Goal: Task Accomplishment & Management: Complete application form

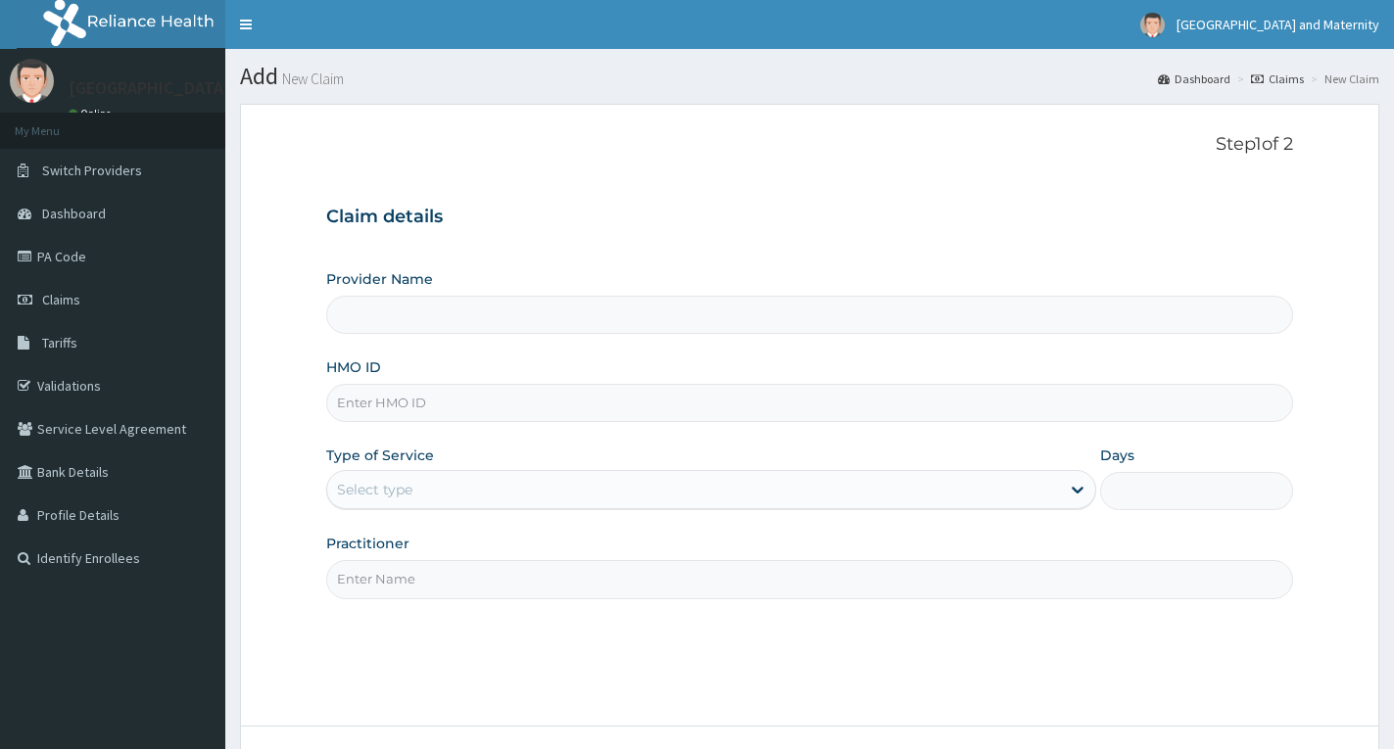
type input "[GEOGRAPHIC_DATA] & Maternity"
click at [474, 407] on input "HMO ID" at bounding box center [809, 403] width 967 height 38
type input "SBG/10076/B"
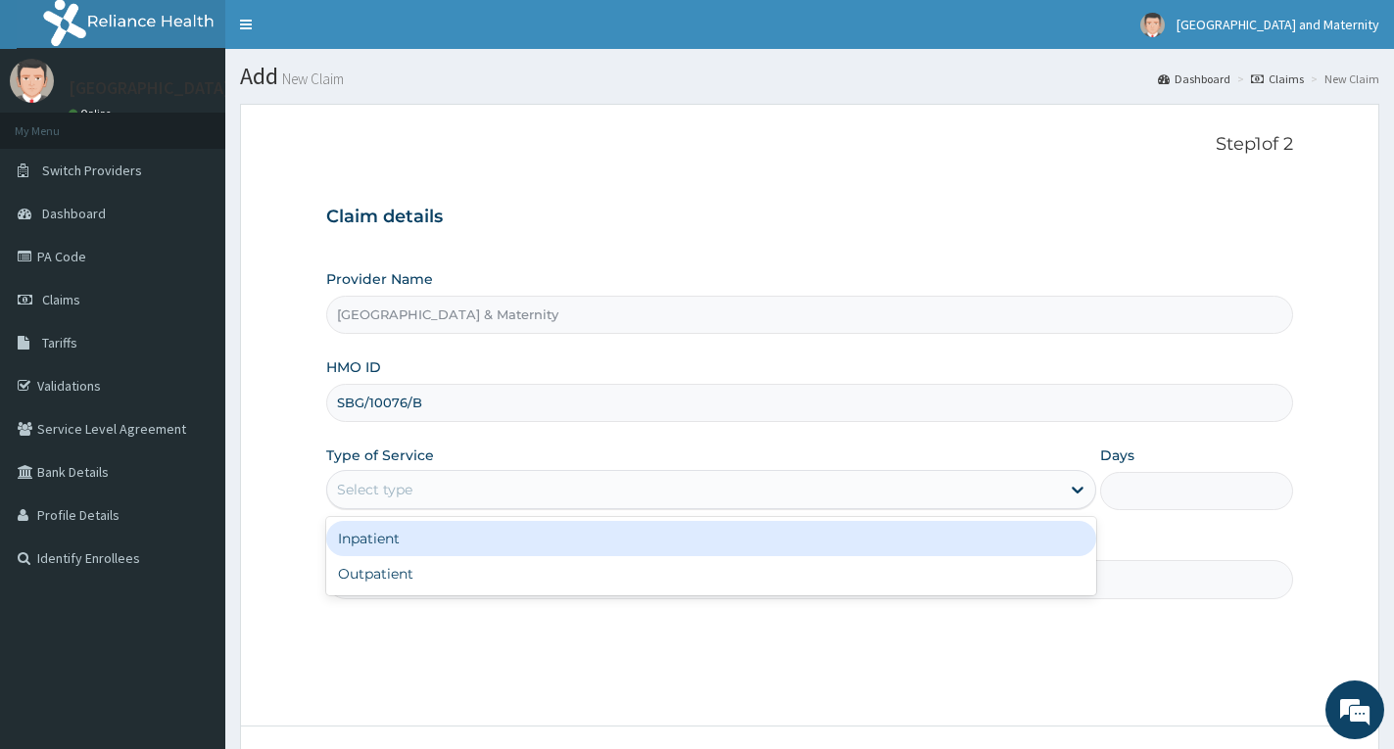
click at [436, 485] on div "Select type" at bounding box center [693, 489] width 733 height 31
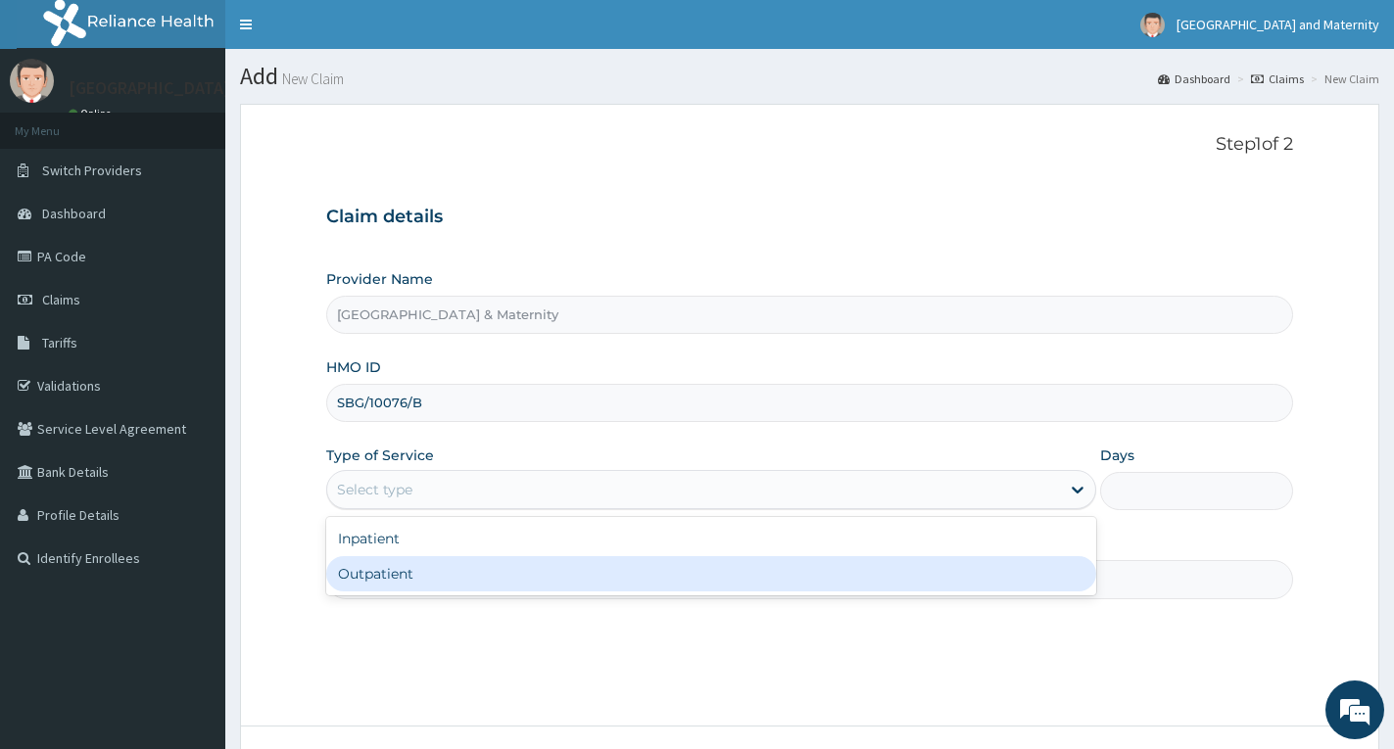
click at [404, 574] on div "Outpatient" at bounding box center [711, 573] width 770 height 35
type input "1"
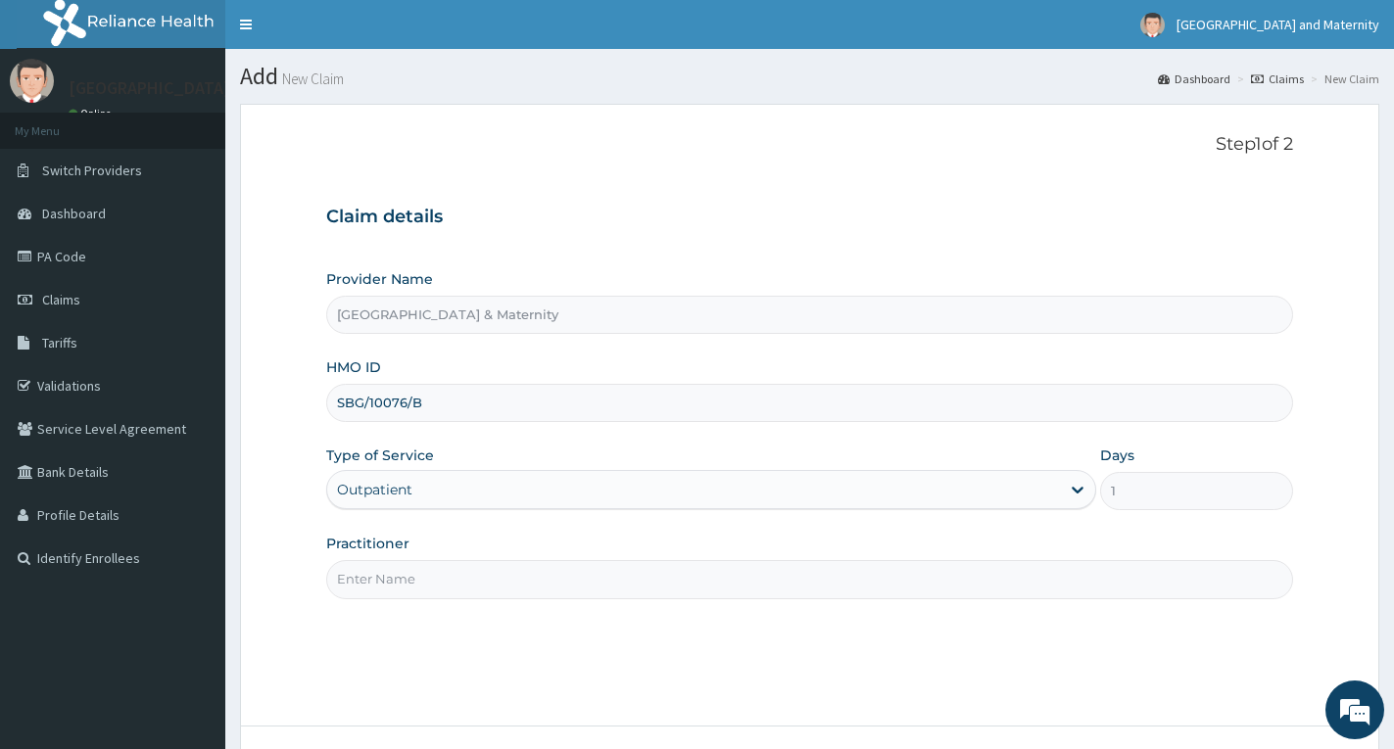
click at [404, 574] on input "Practitioner" at bounding box center [809, 579] width 967 height 38
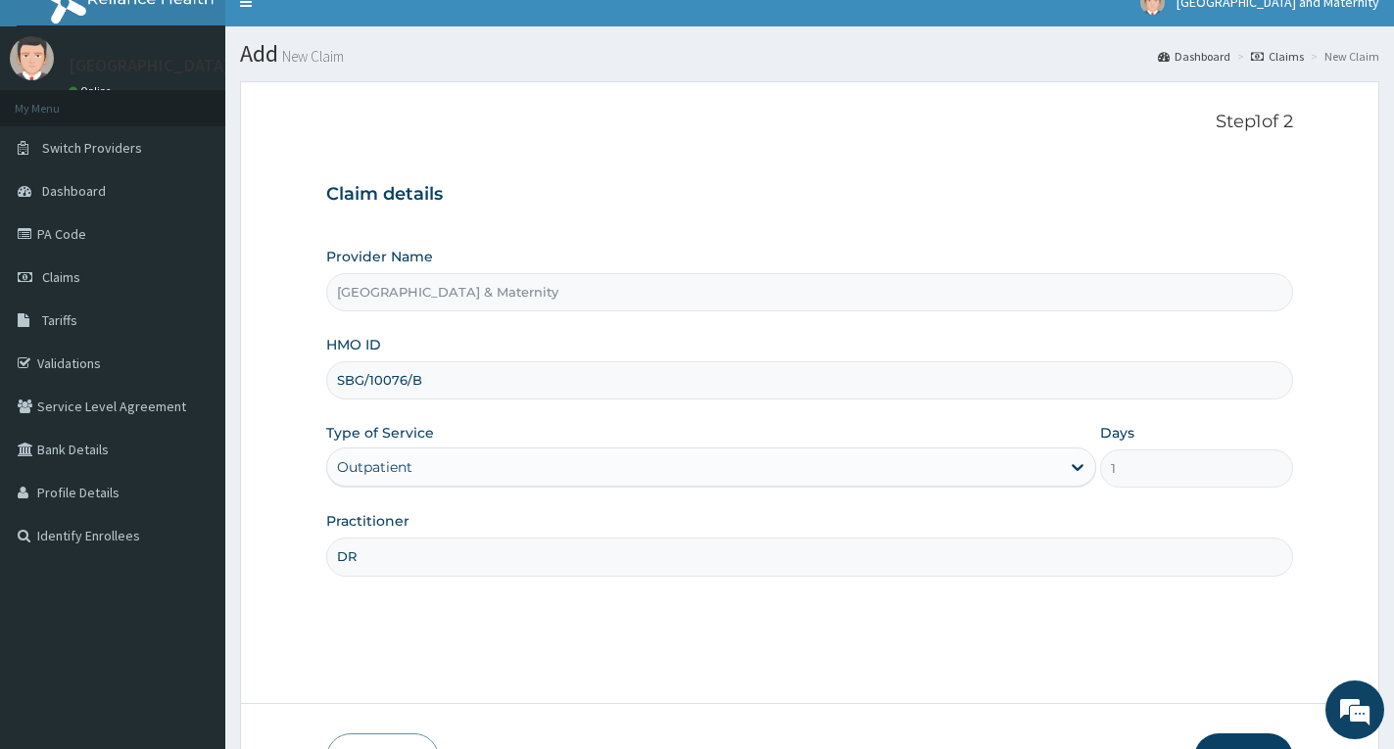
scroll to position [153, 0]
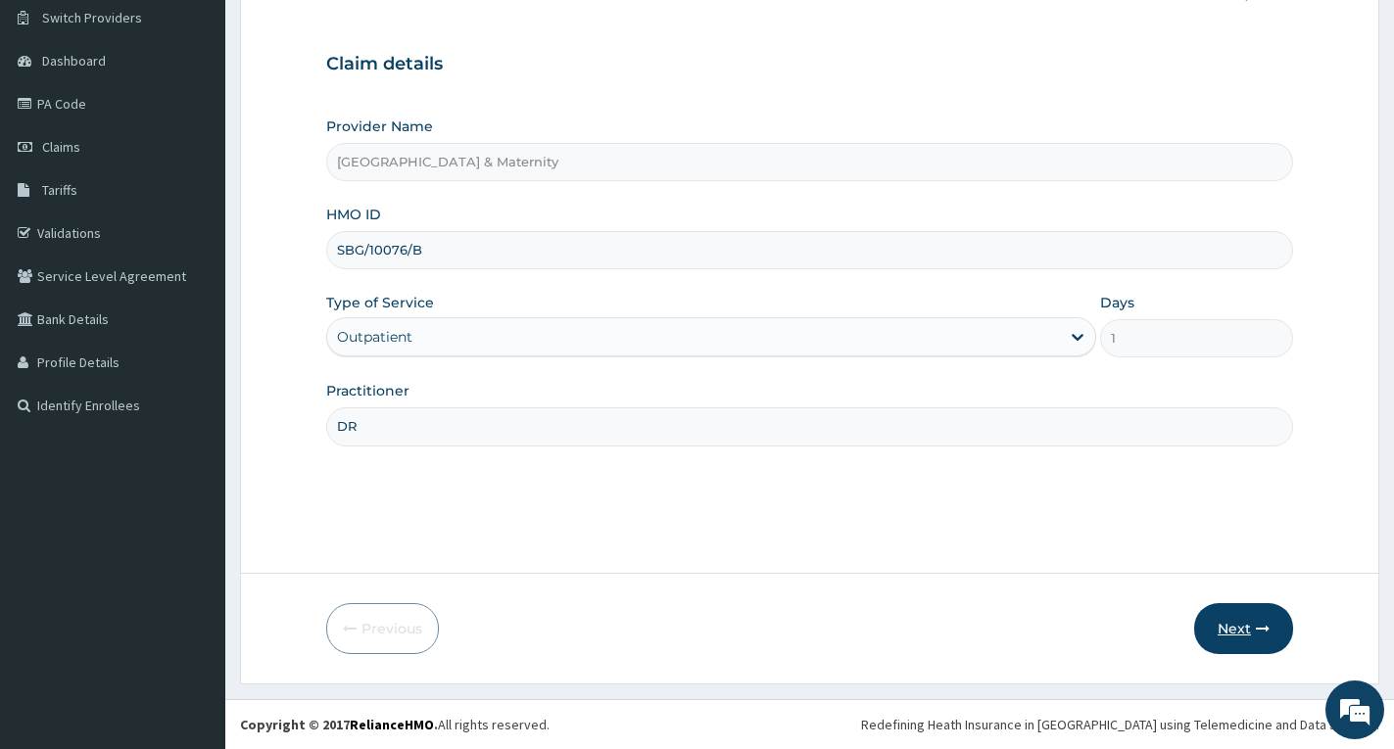
type input "DR"
click at [1237, 629] on button "Next" at bounding box center [1243, 629] width 99 height 51
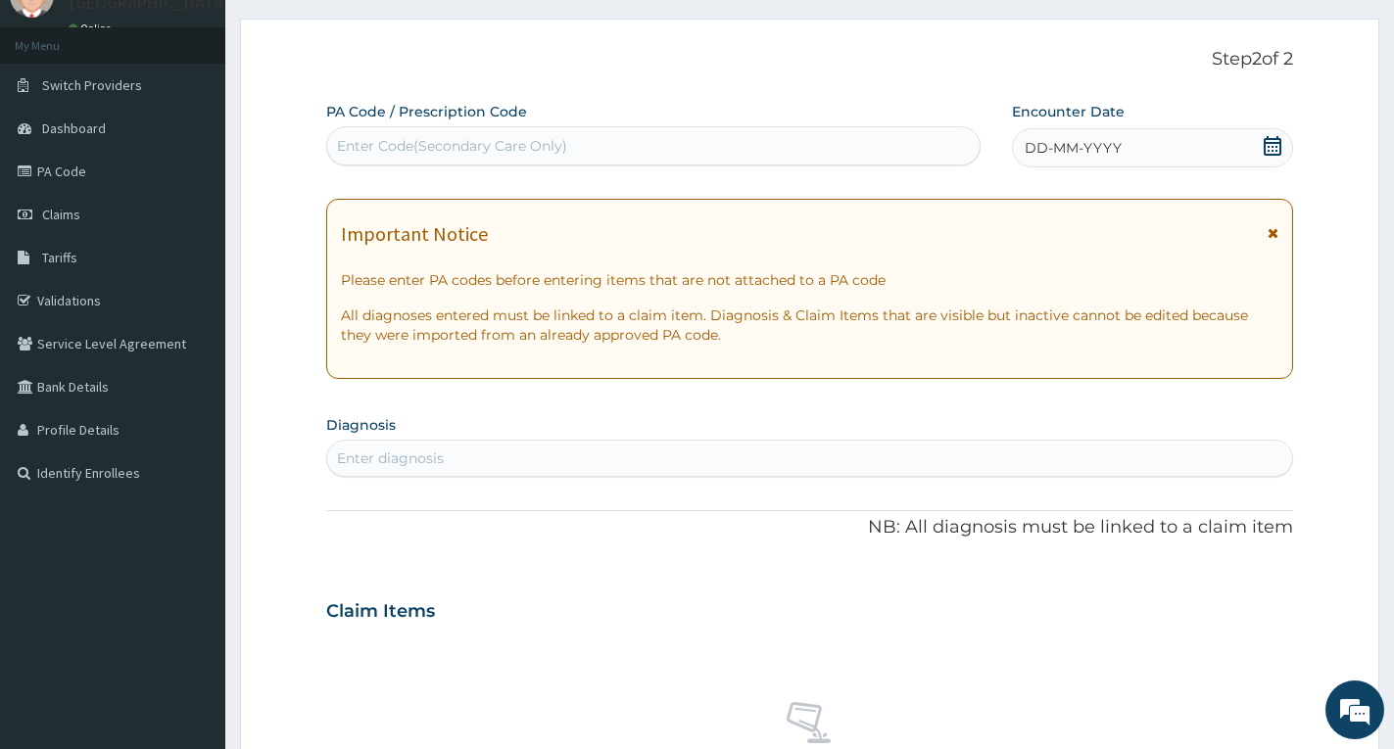
scroll to position [0, 0]
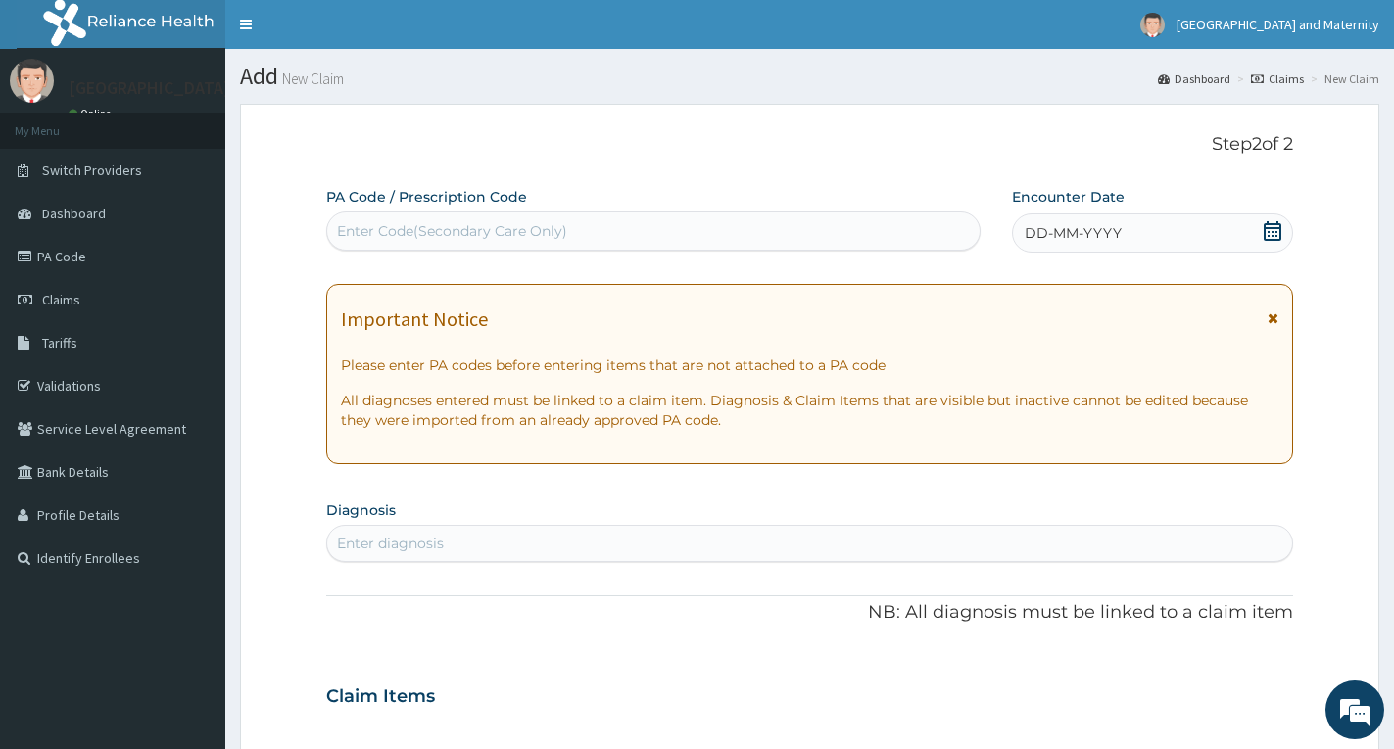
click at [1274, 233] on icon at bounding box center [1273, 231] width 20 height 20
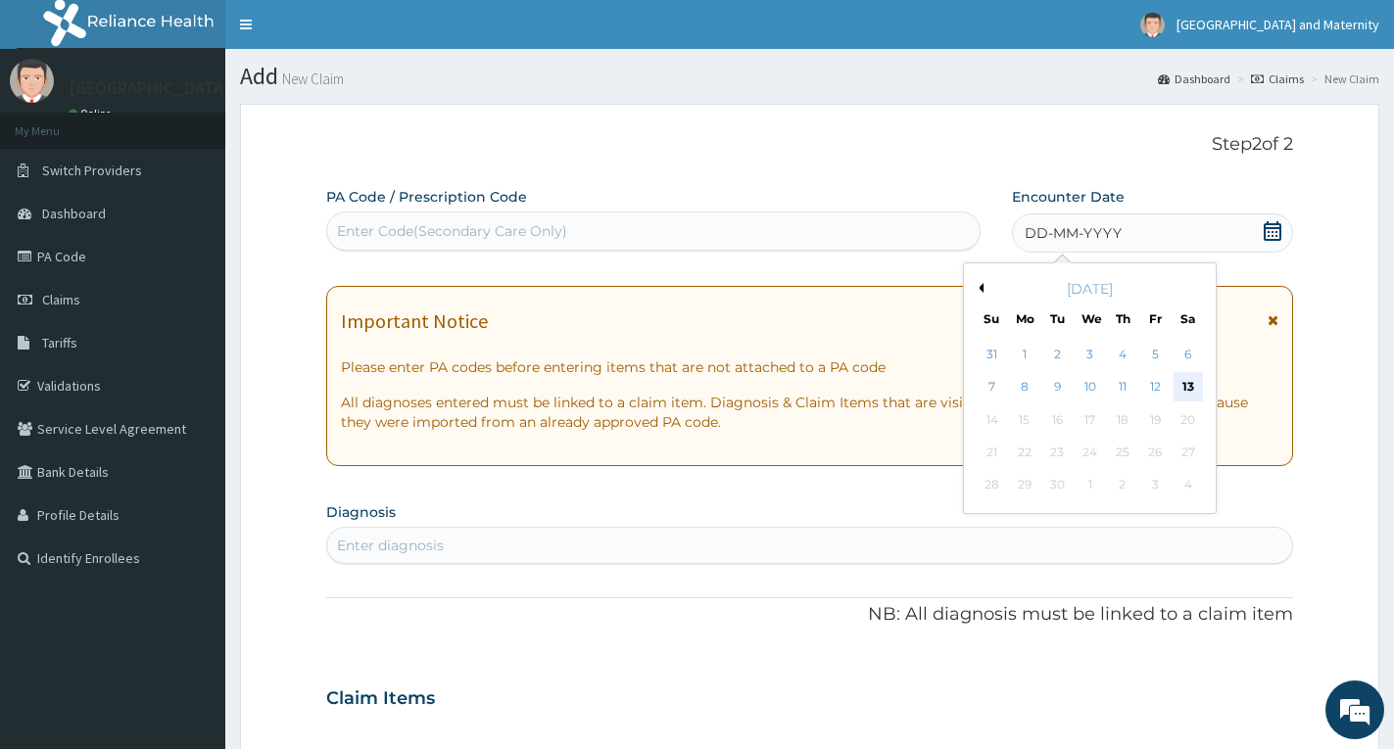
click at [1186, 381] on div "13" at bounding box center [1188, 387] width 29 height 29
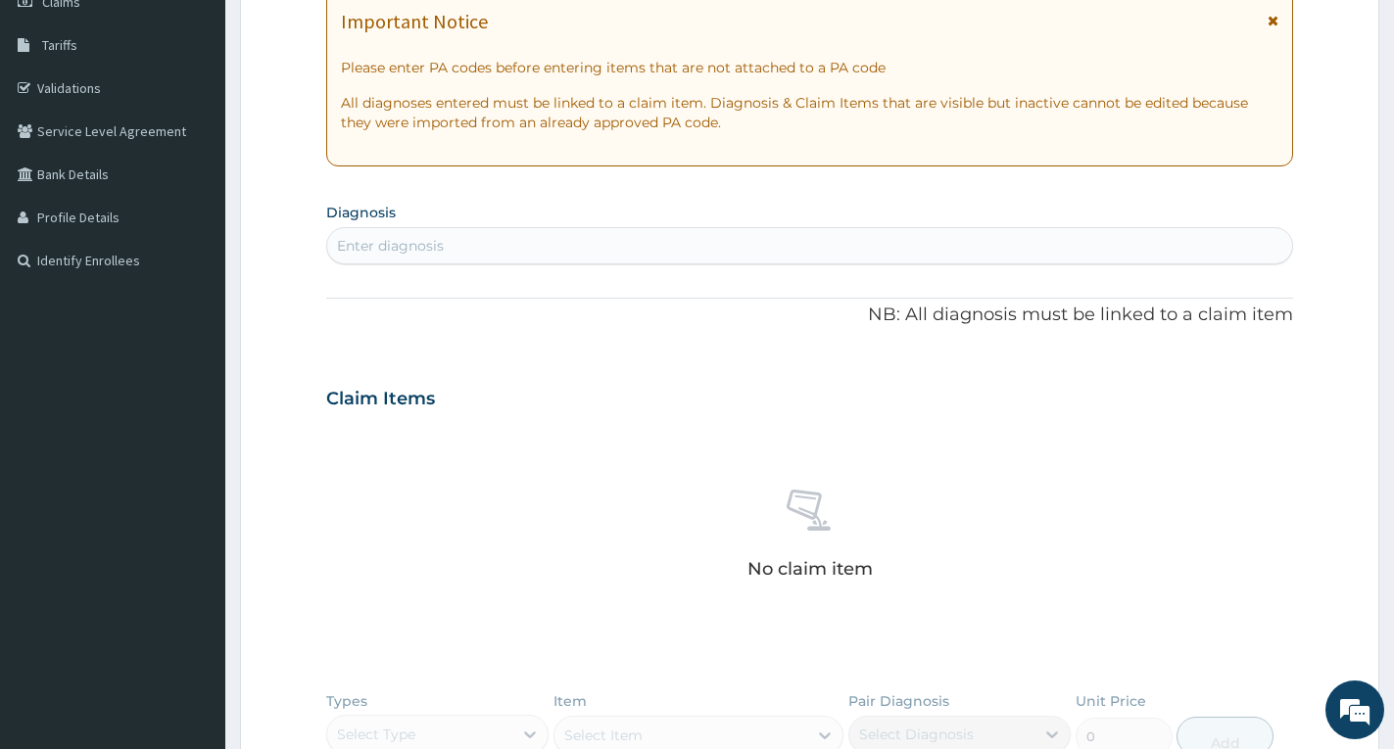
scroll to position [294, 0]
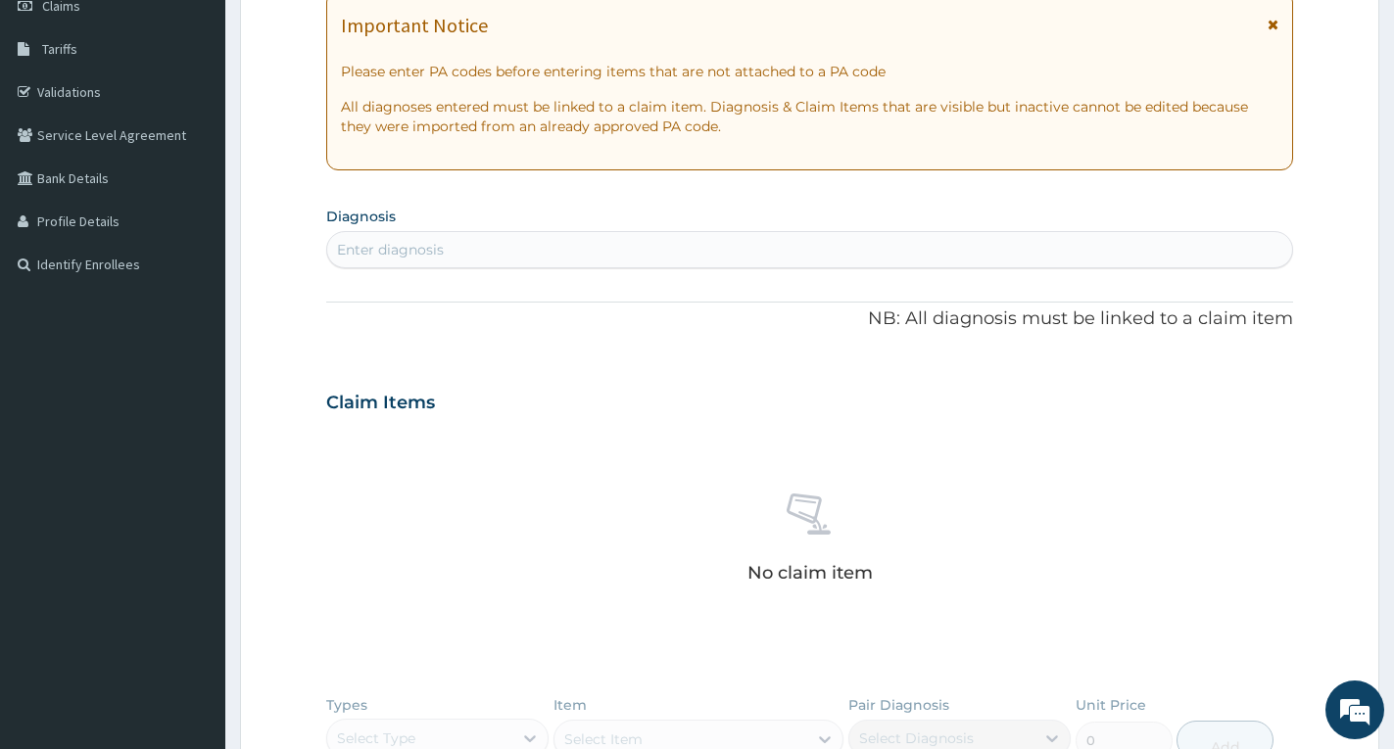
click at [495, 256] on div "Enter diagnosis" at bounding box center [809, 249] width 965 height 31
click at [494, 254] on div "Enter diagnosis" at bounding box center [809, 249] width 965 height 31
type input "DELIVERY"
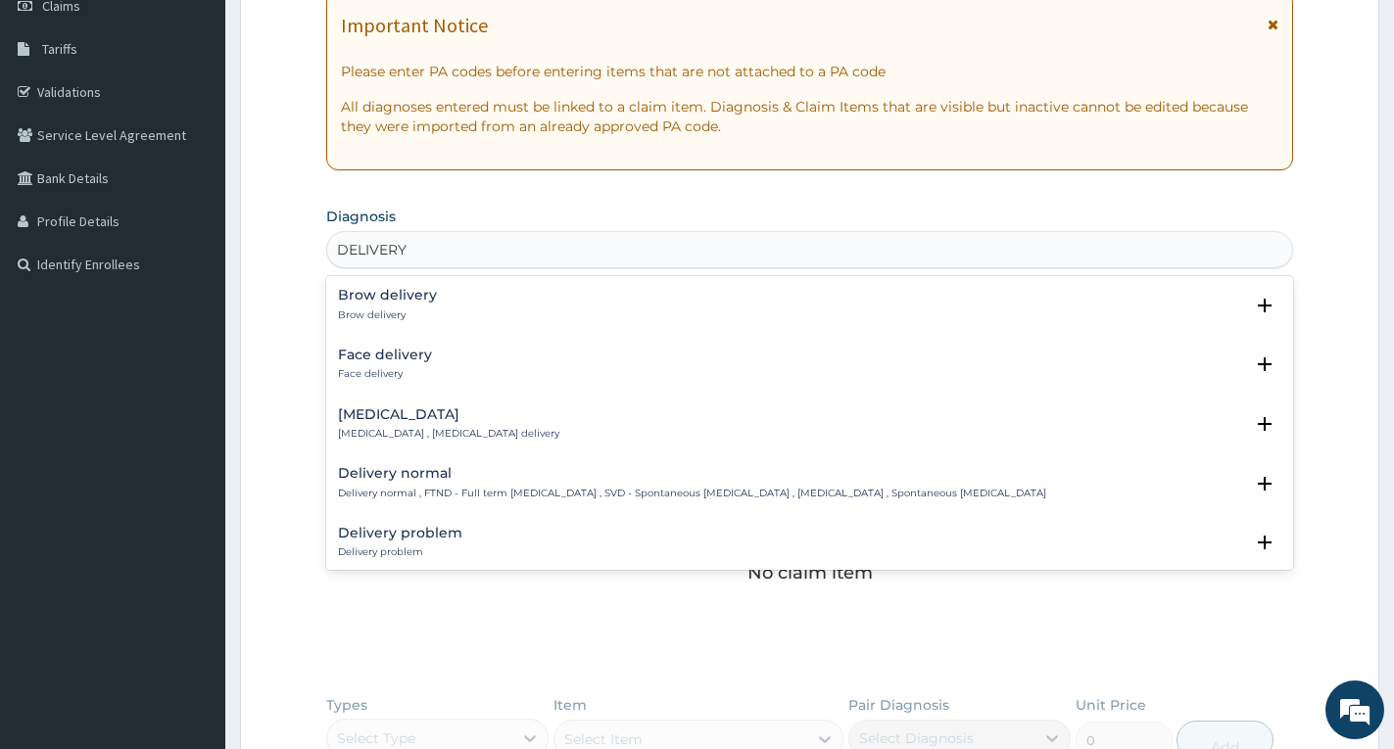
click at [397, 351] on h4 "Face delivery" at bounding box center [385, 355] width 94 height 15
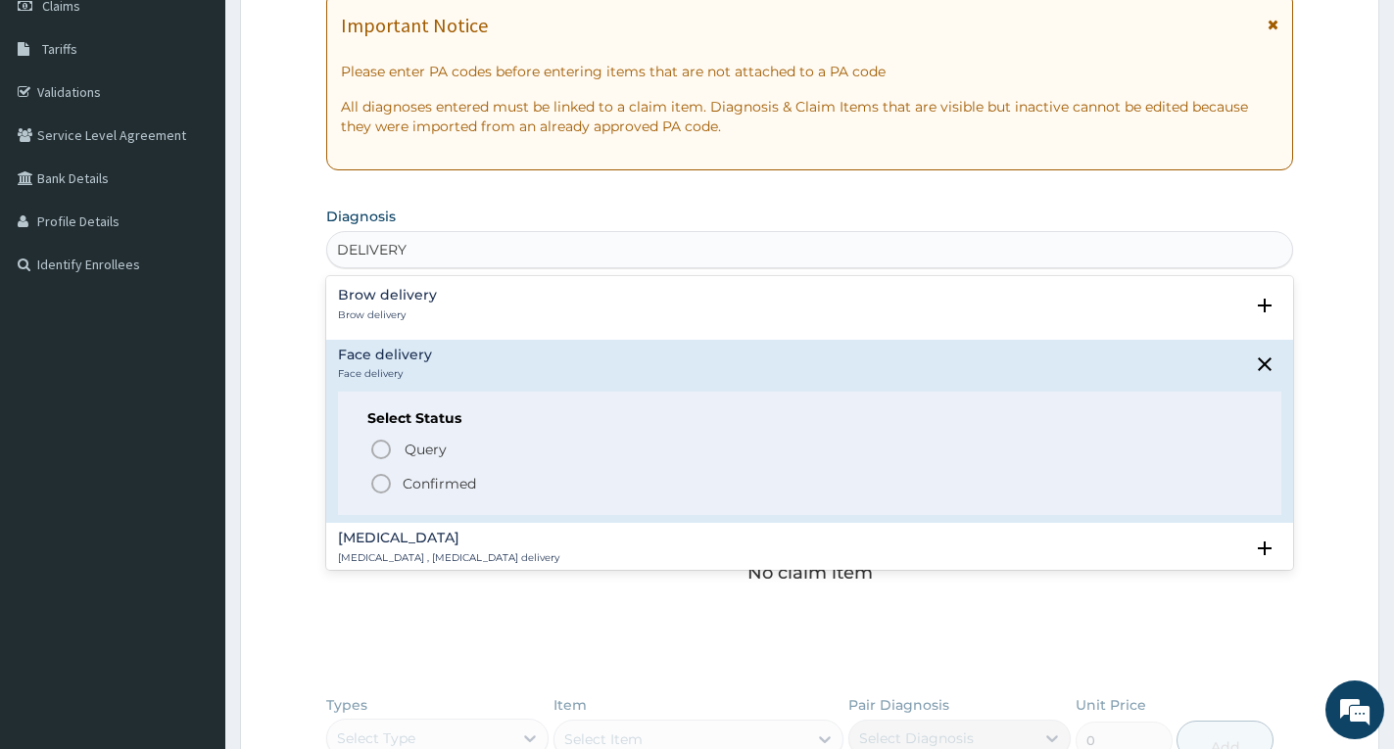
click at [428, 484] on p "Confirmed" at bounding box center [439, 484] width 73 height 20
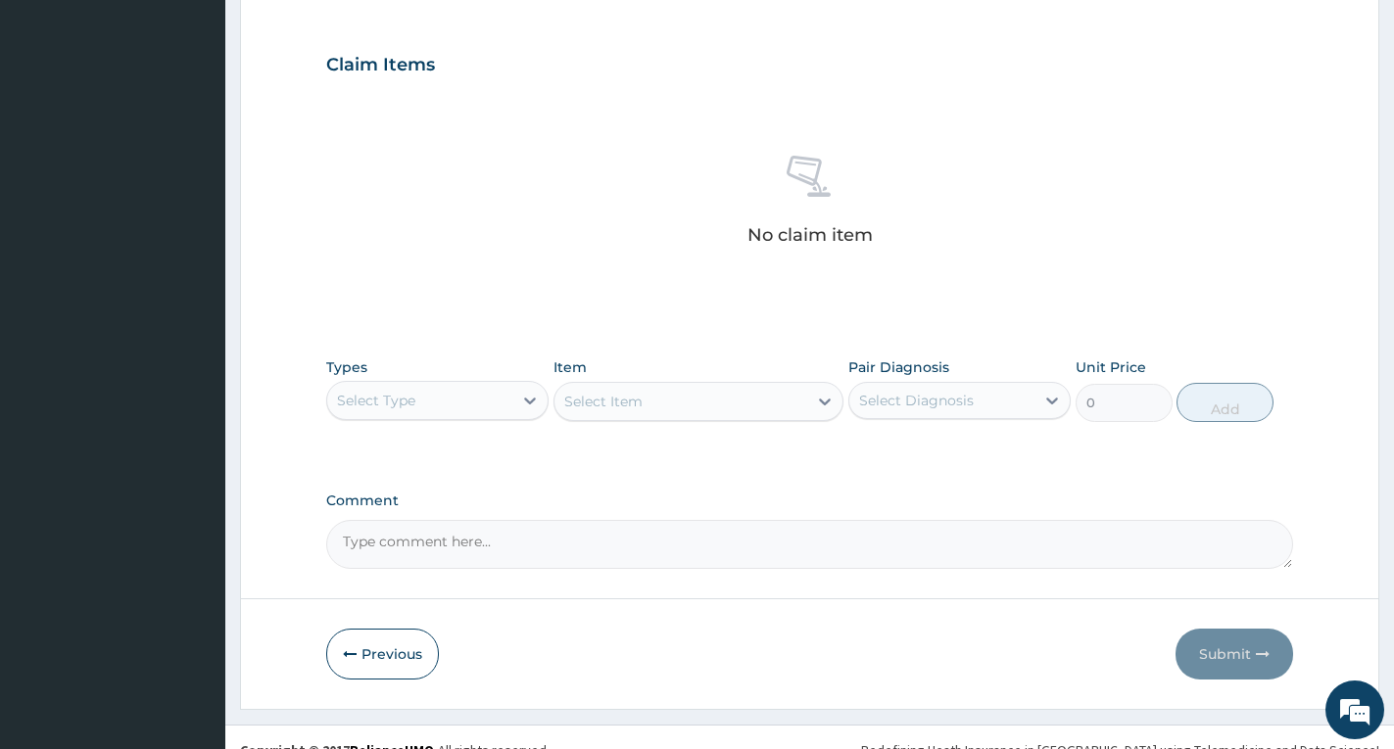
scroll to position [663, 0]
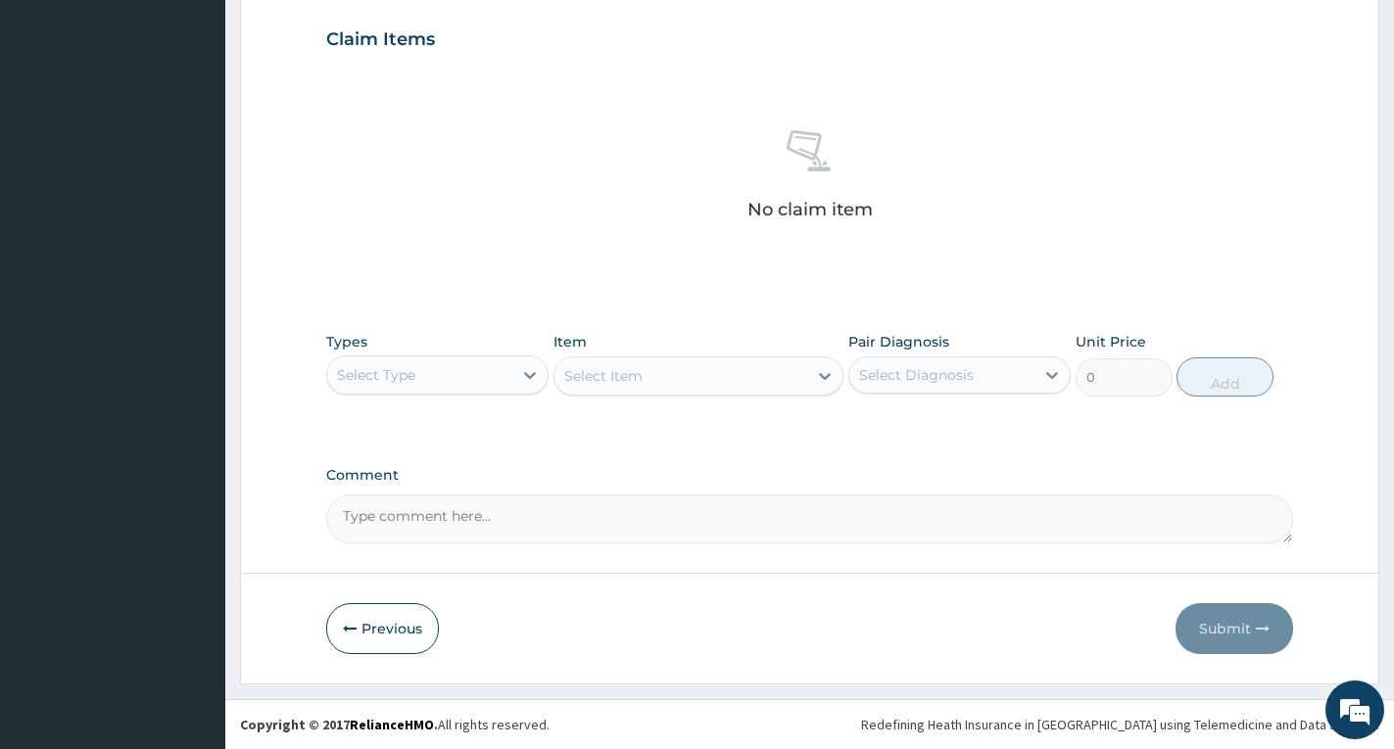
click at [485, 383] on div "Select Type" at bounding box center [419, 375] width 185 height 31
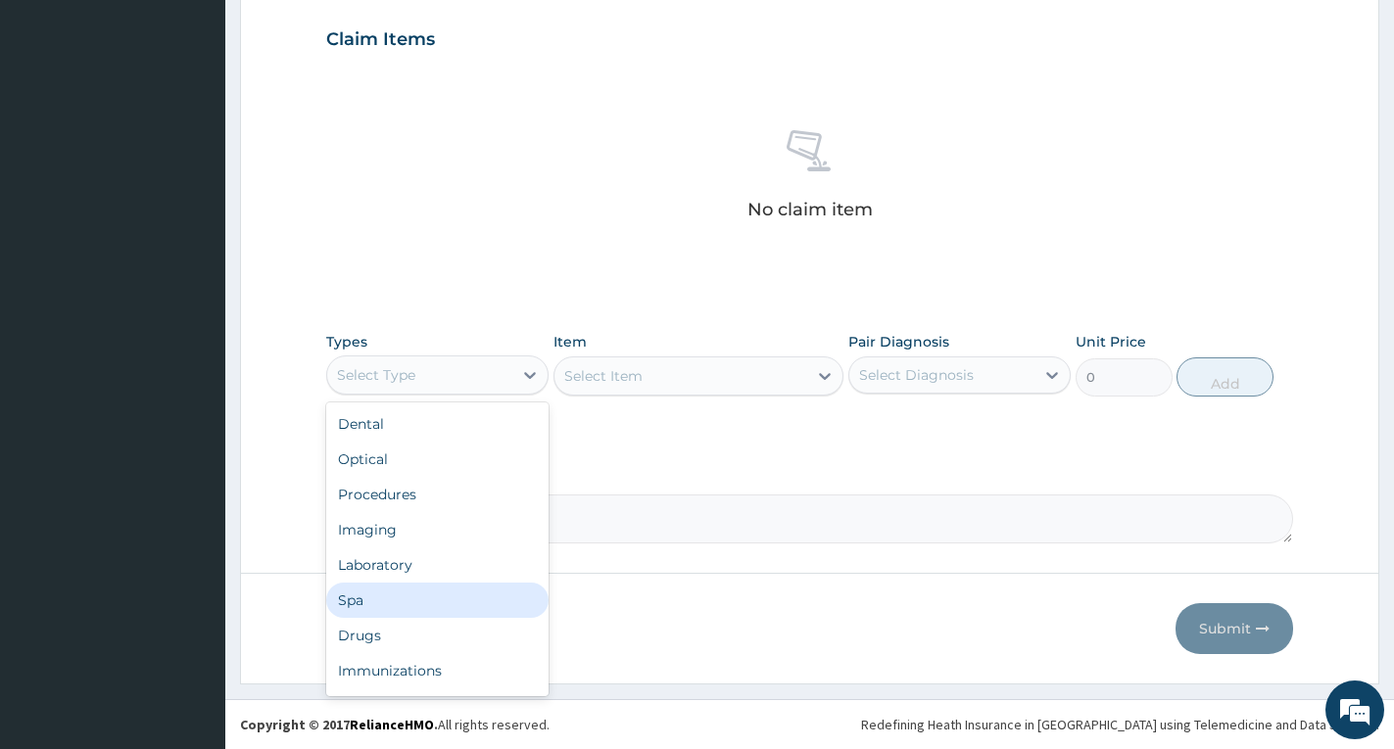
scroll to position [67, 0]
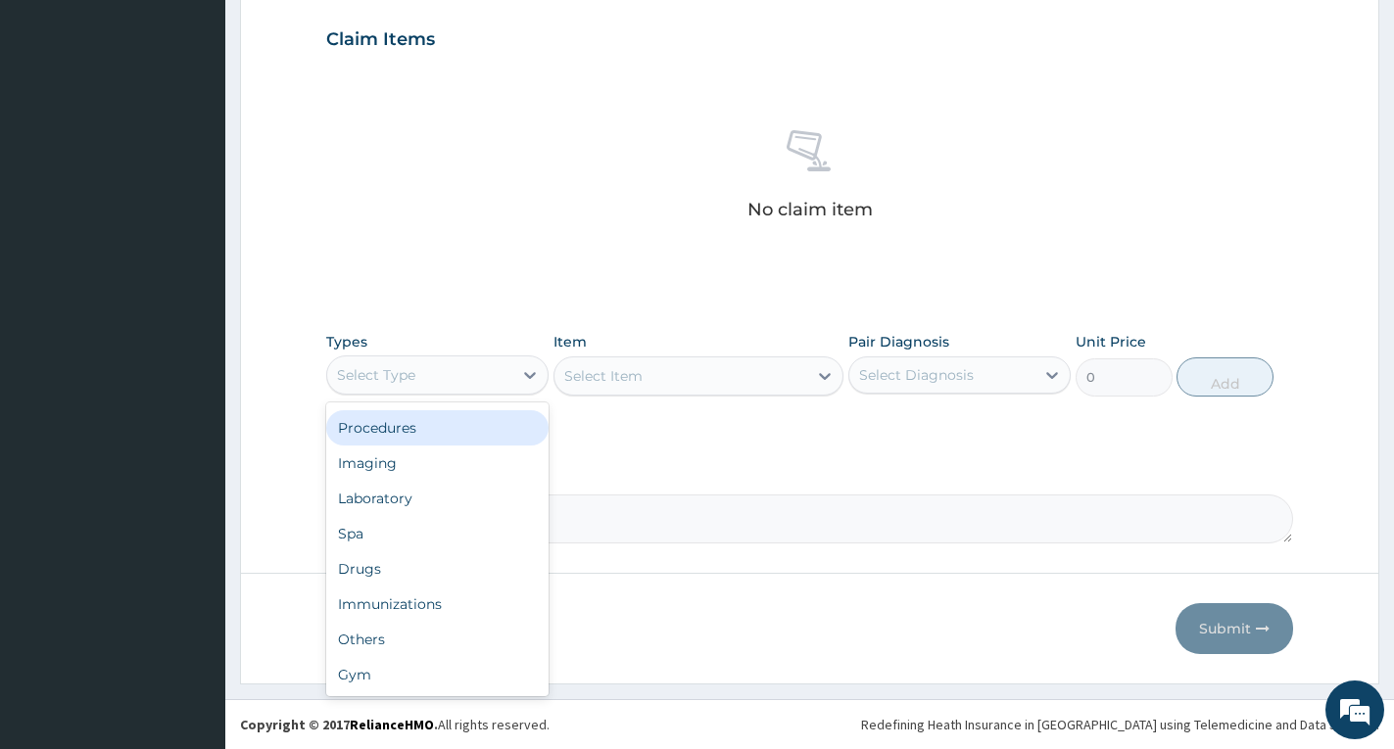
click at [413, 437] on div "Procedures" at bounding box center [437, 428] width 222 height 35
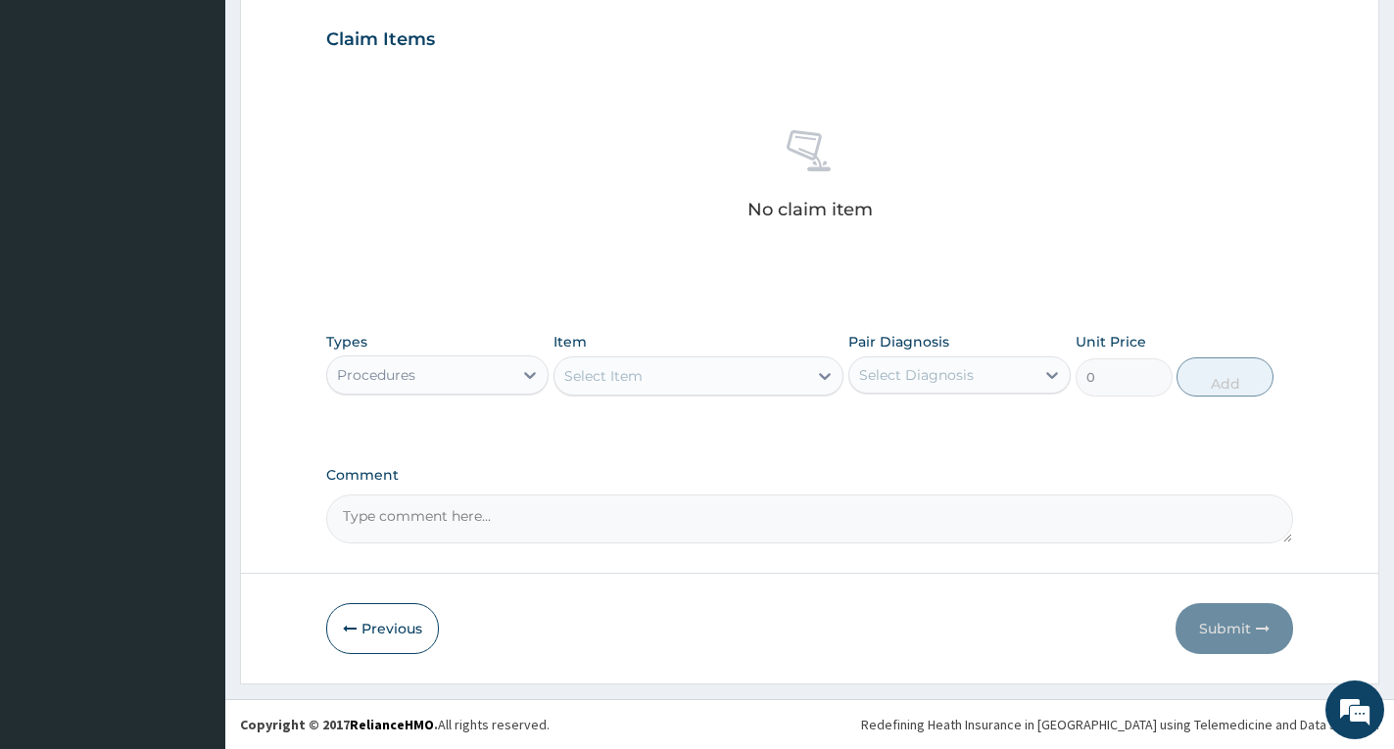
click at [620, 368] on div "Select Item" at bounding box center [603, 376] width 78 height 20
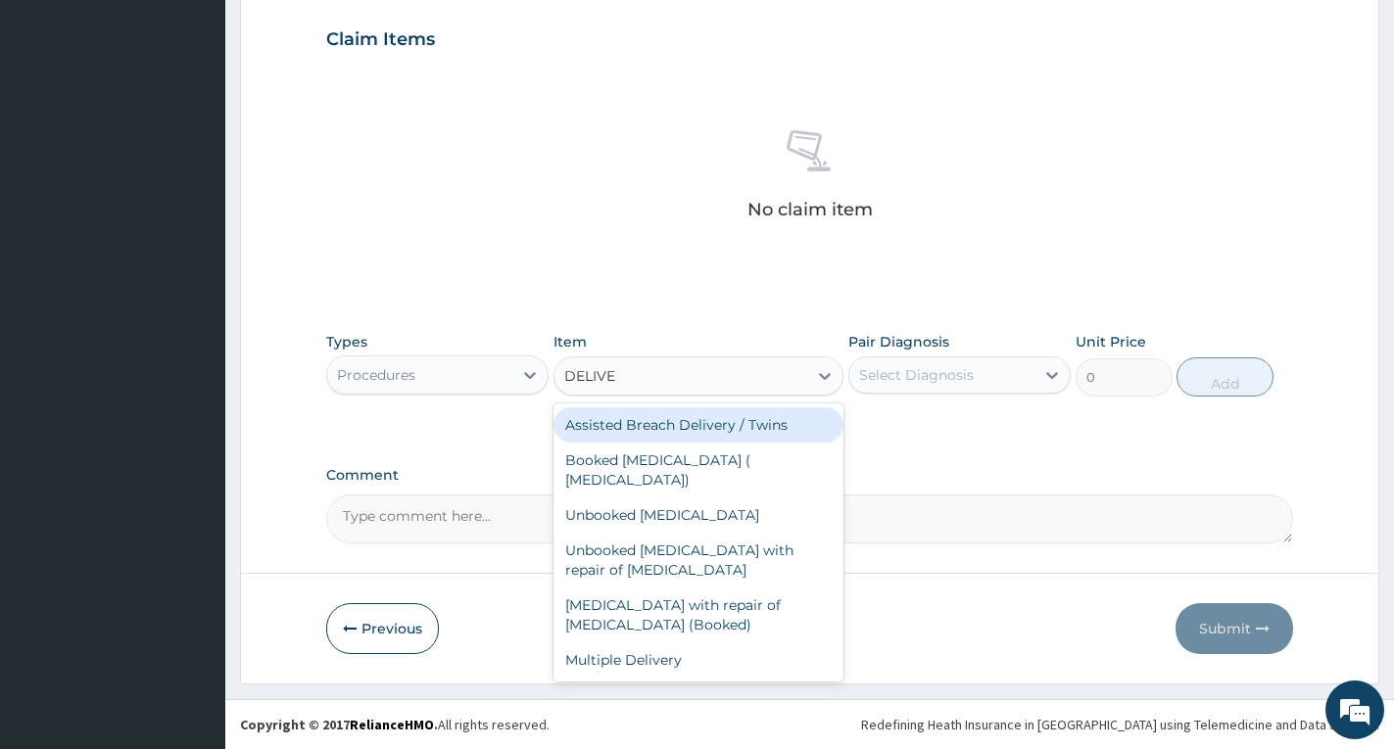
type input "DELIVER"
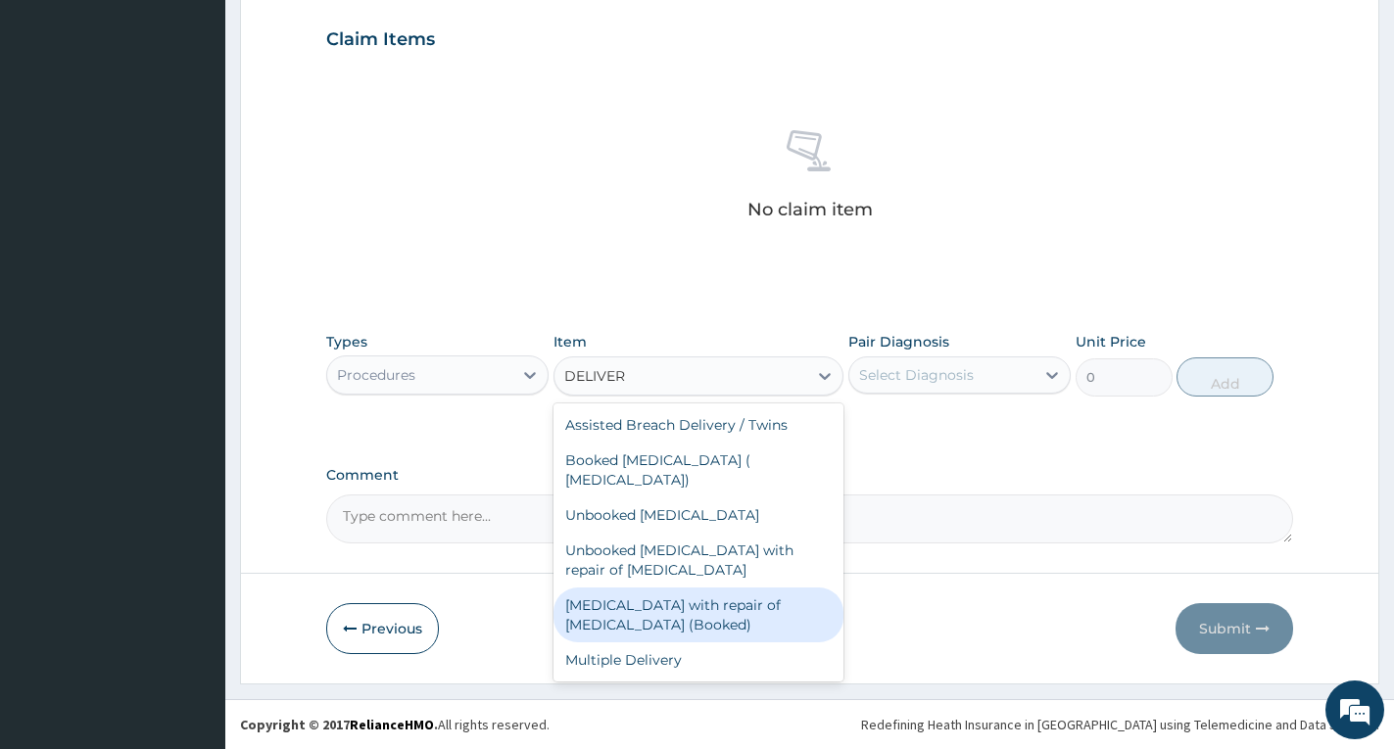
click at [725, 618] on div "[MEDICAL_DATA] with repair of [MEDICAL_DATA] (Booked)" at bounding box center [699, 615] width 290 height 55
type input "70950"
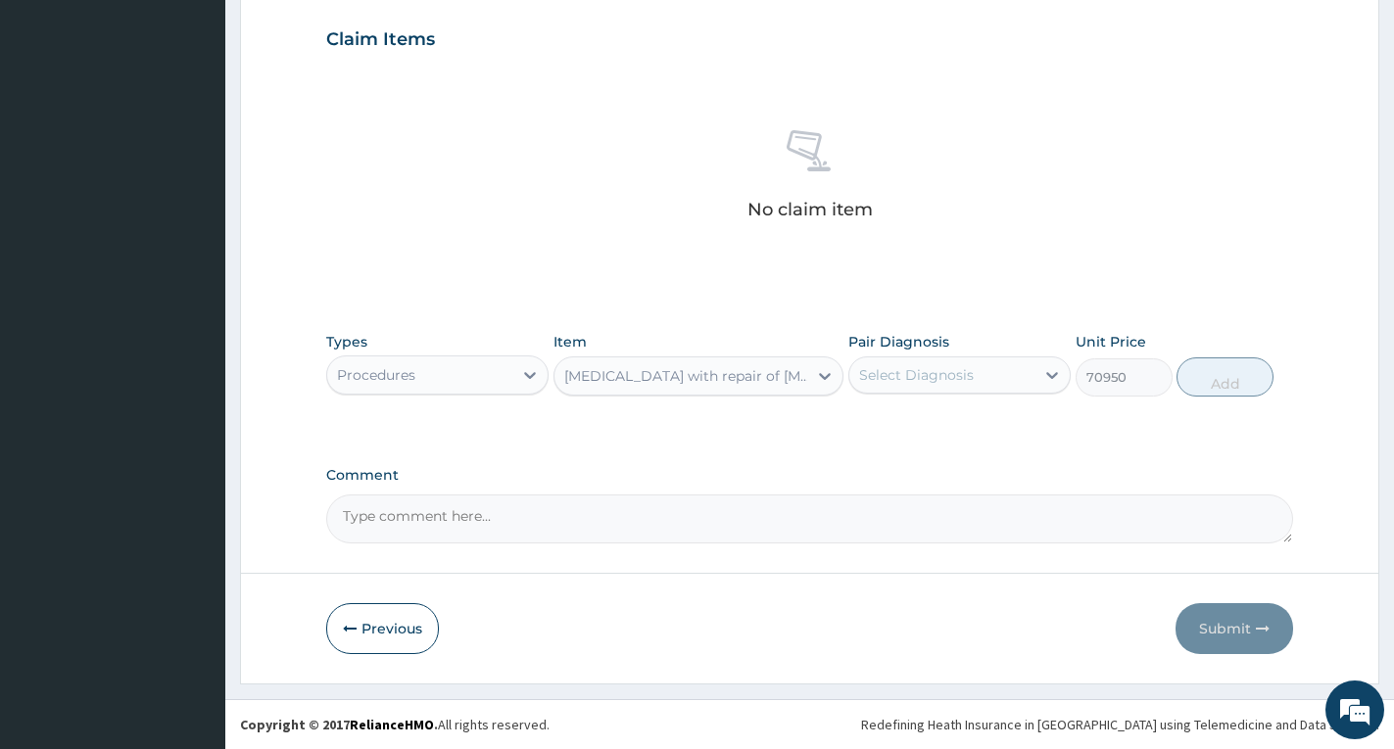
click at [800, 376] on div "[MEDICAL_DATA] with repair of [MEDICAL_DATA] (Booked)" at bounding box center [686, 376] width 245 height 20
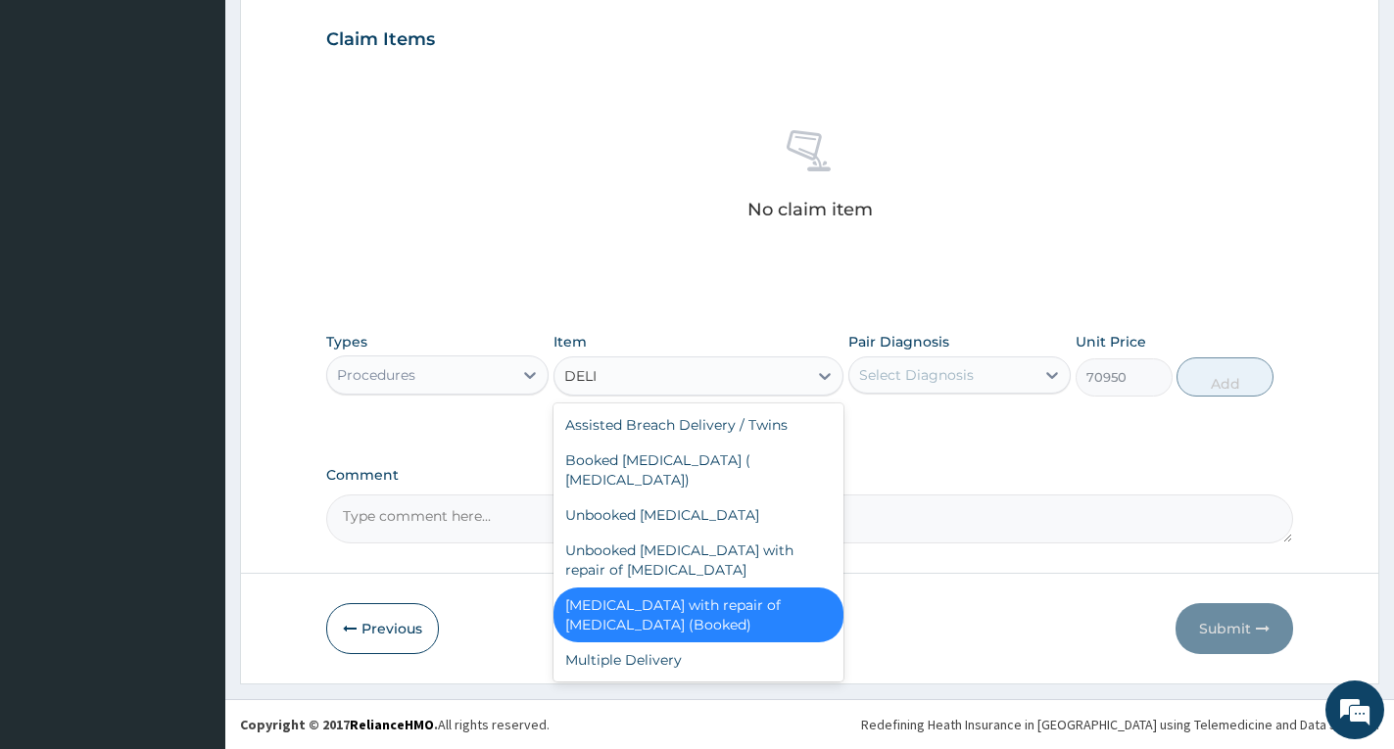
scroll to position [0, 0]
type input "DELIVER"
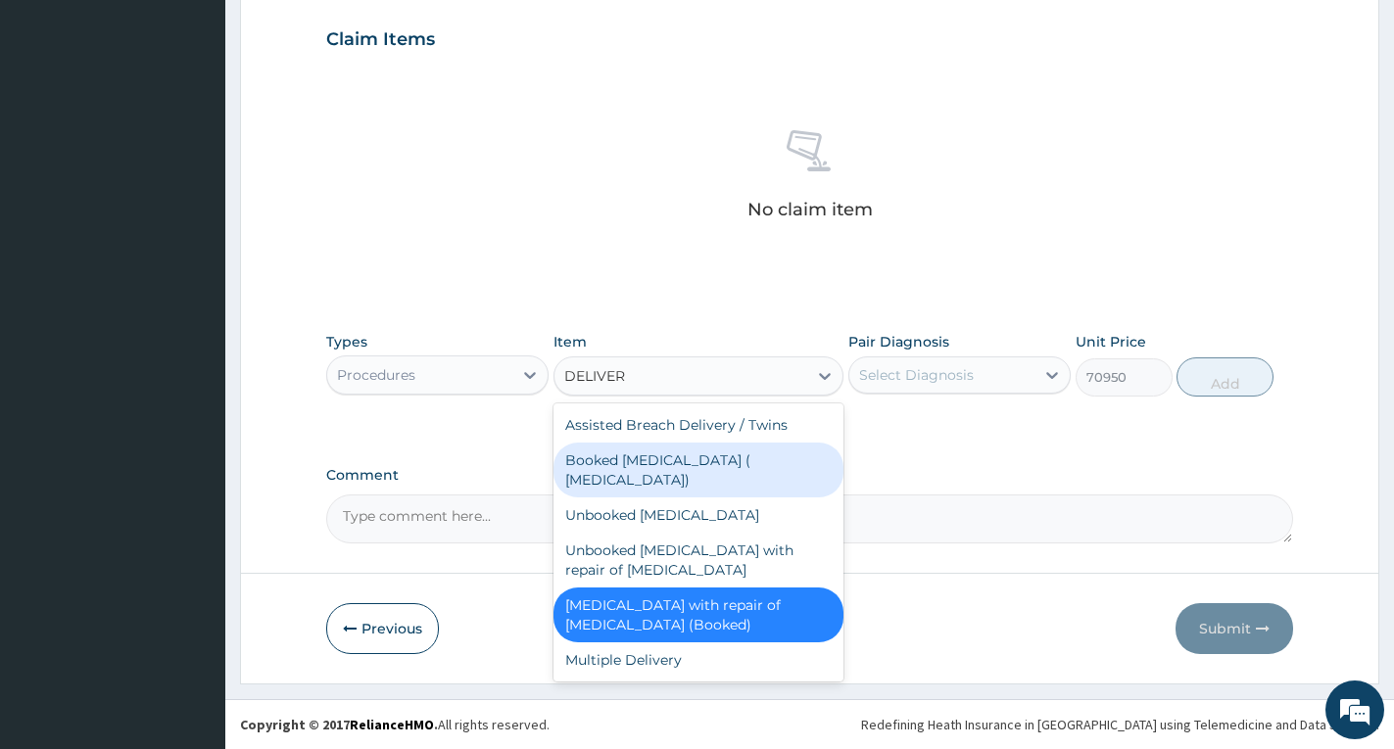
click at [791, 470] on div "Booked [MEDICAL_DATA] ( [MEDICAL_DATA])" at bounding box center [699, 470] width 290 height 55
type input "85000"
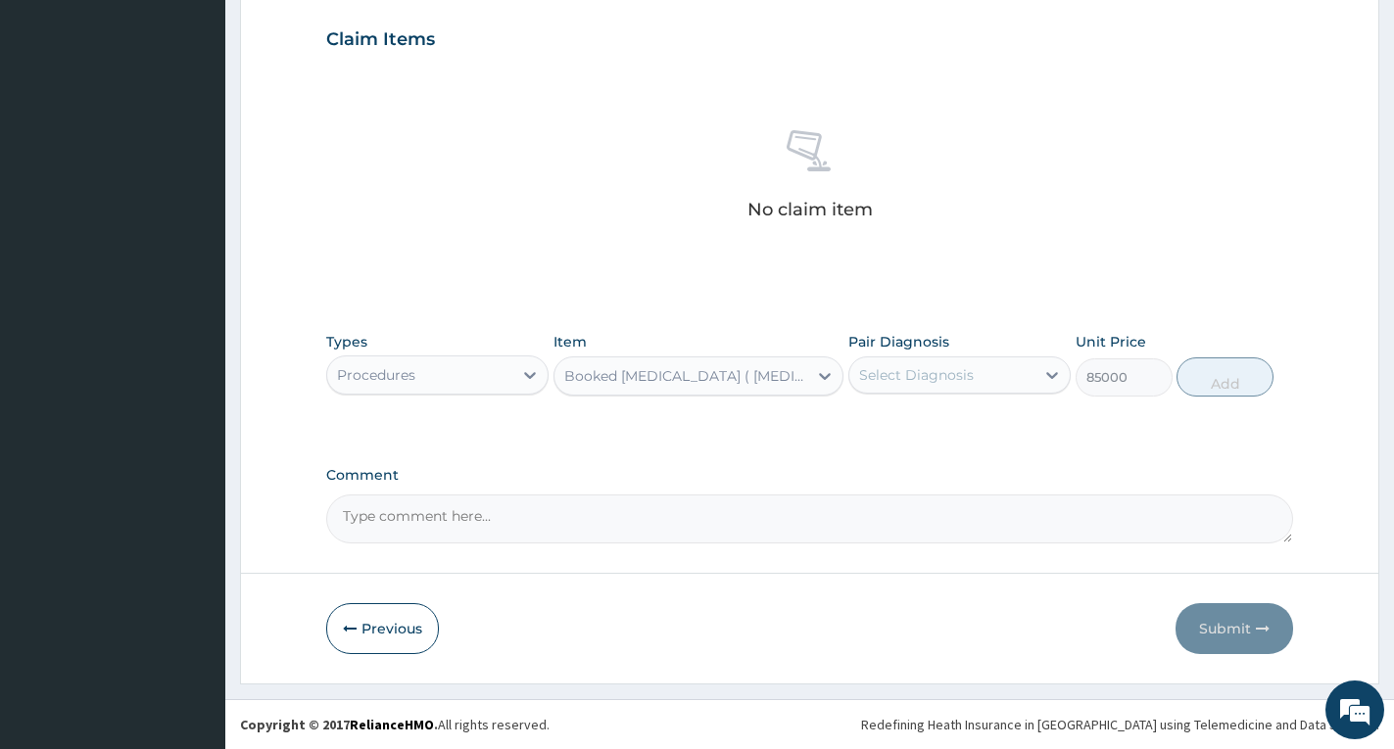
click at [987, 361] on div "Select Diagnosis" at bounding box center [941, 375] width 185 height 31
click at [963, 421] on label "Face delivery" at bounding box center [928, 423] width 94 height 20
checkbox input "true"
click at [1218, 382] on button "Add" at bounding box center [1225, 377] width 97 height 39
type input "0"
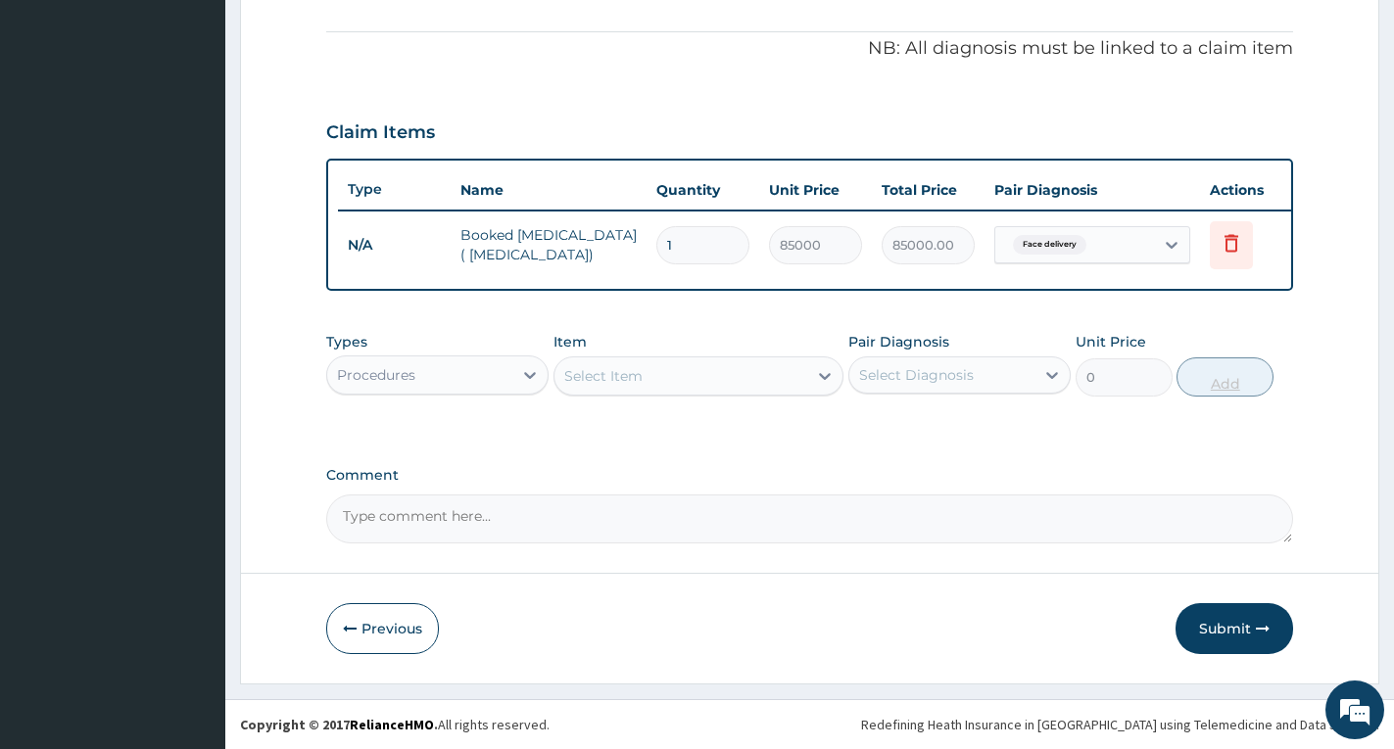
scroll to position [587, 0]
click at [636, 375] on div "Select Item" at bounding box center [603, 376] width 78 height 20
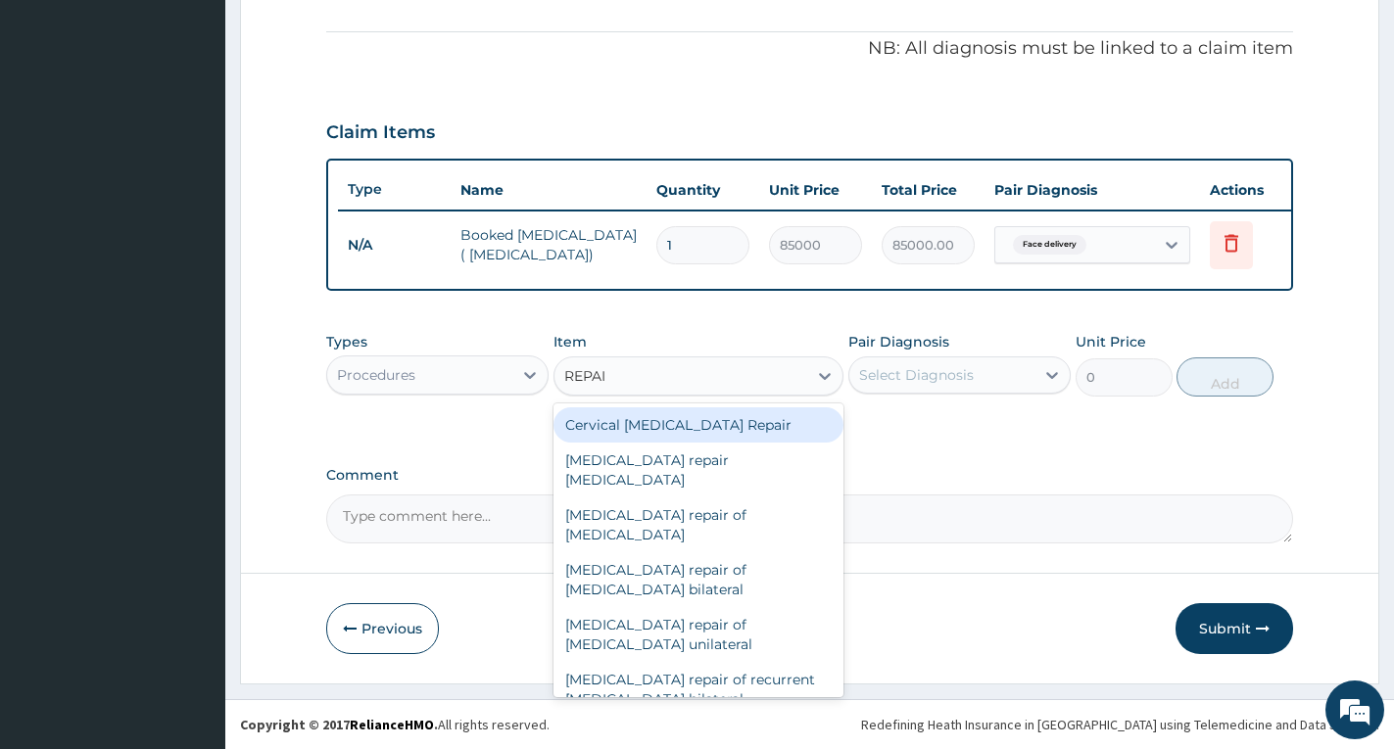
type input "REPAIR"
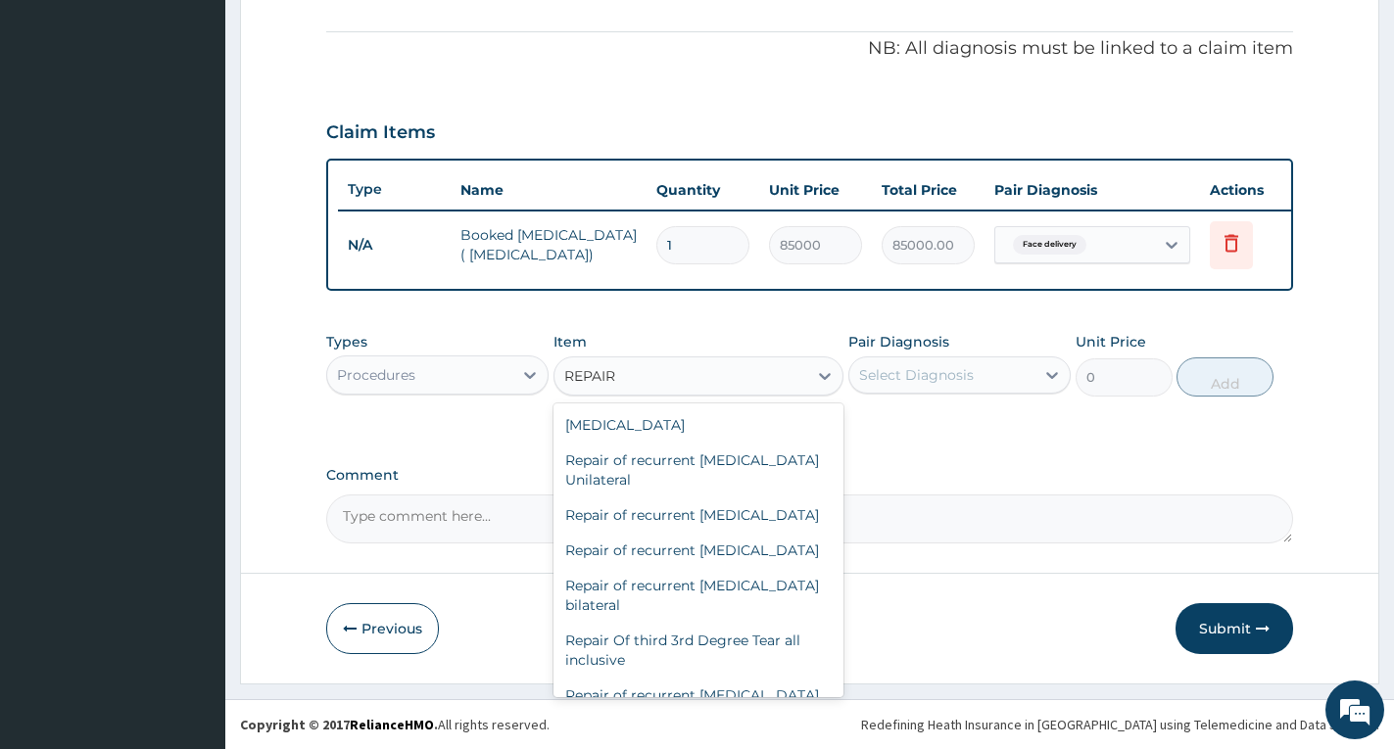
scroll to position [1018, 0]
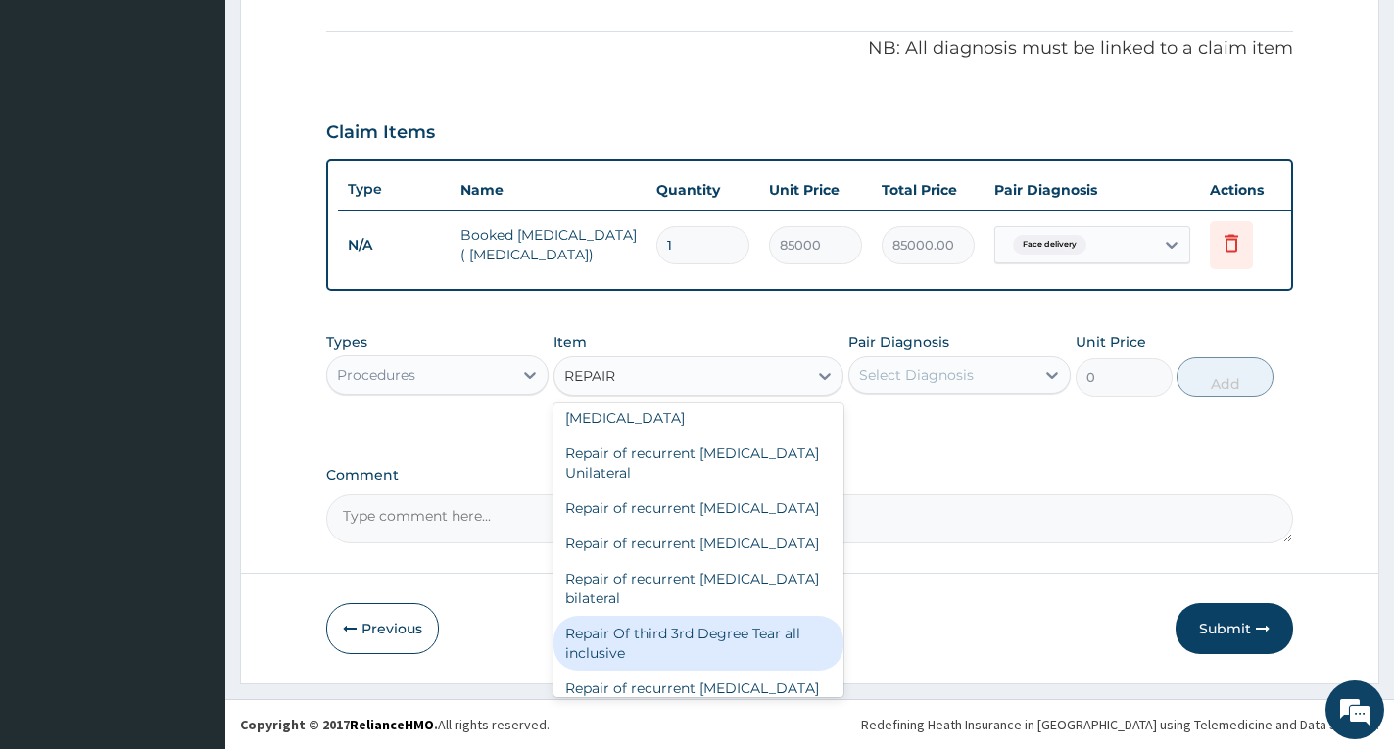
click at [789, 630] on div "Repair Of third 3rd Degree Tear all inclusive" at bounding box center [699, 643] width 290 height 55
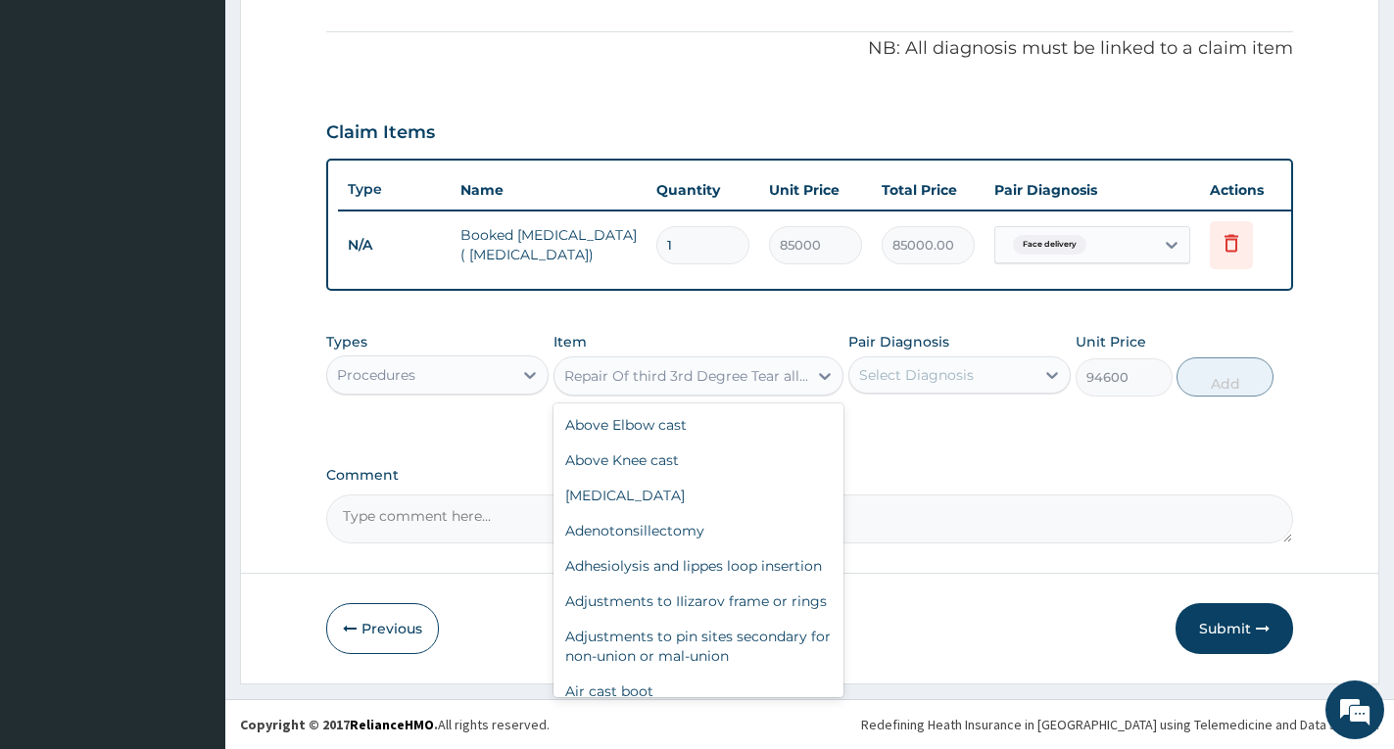
click at [746, 384] on div "Repair Of third 3rd Degree Tear all inclusive" at bounding box center [686, 376] width 245 height 20
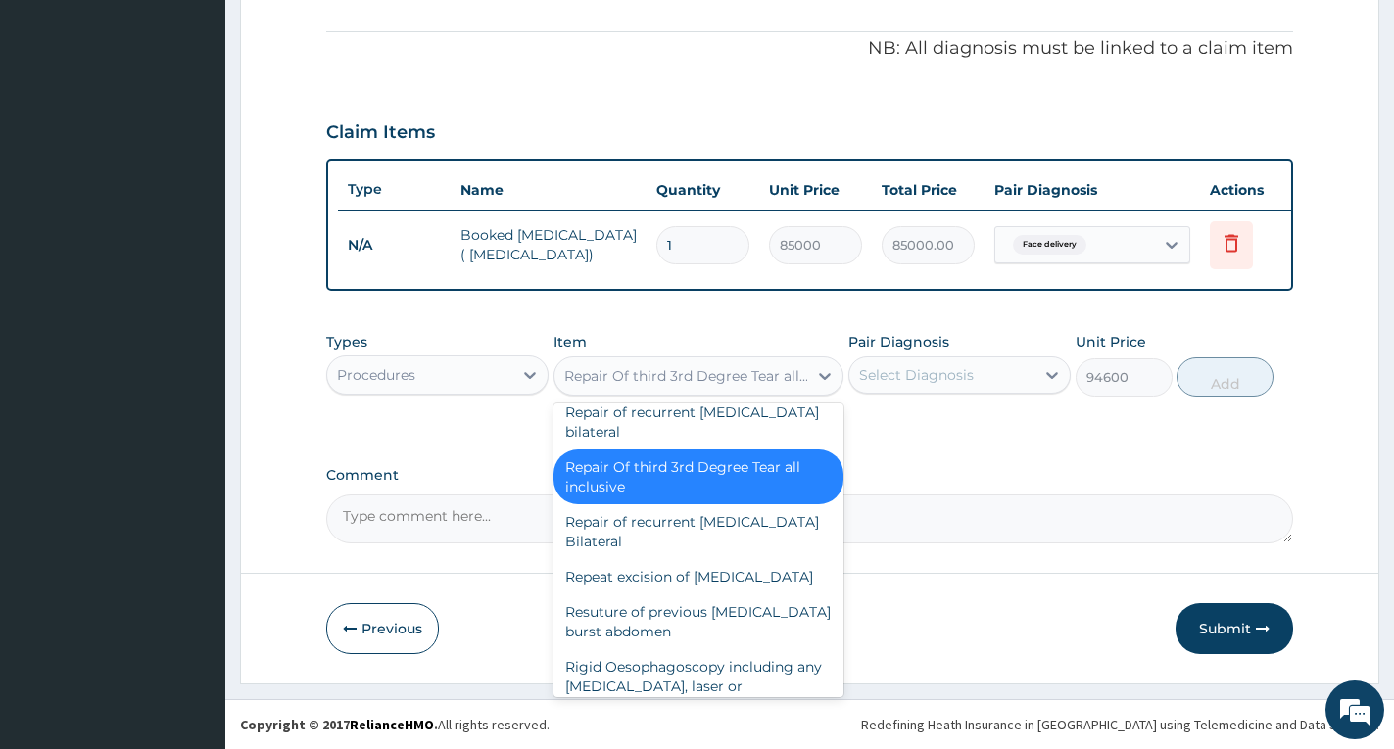
scroll to position [15517, 0]
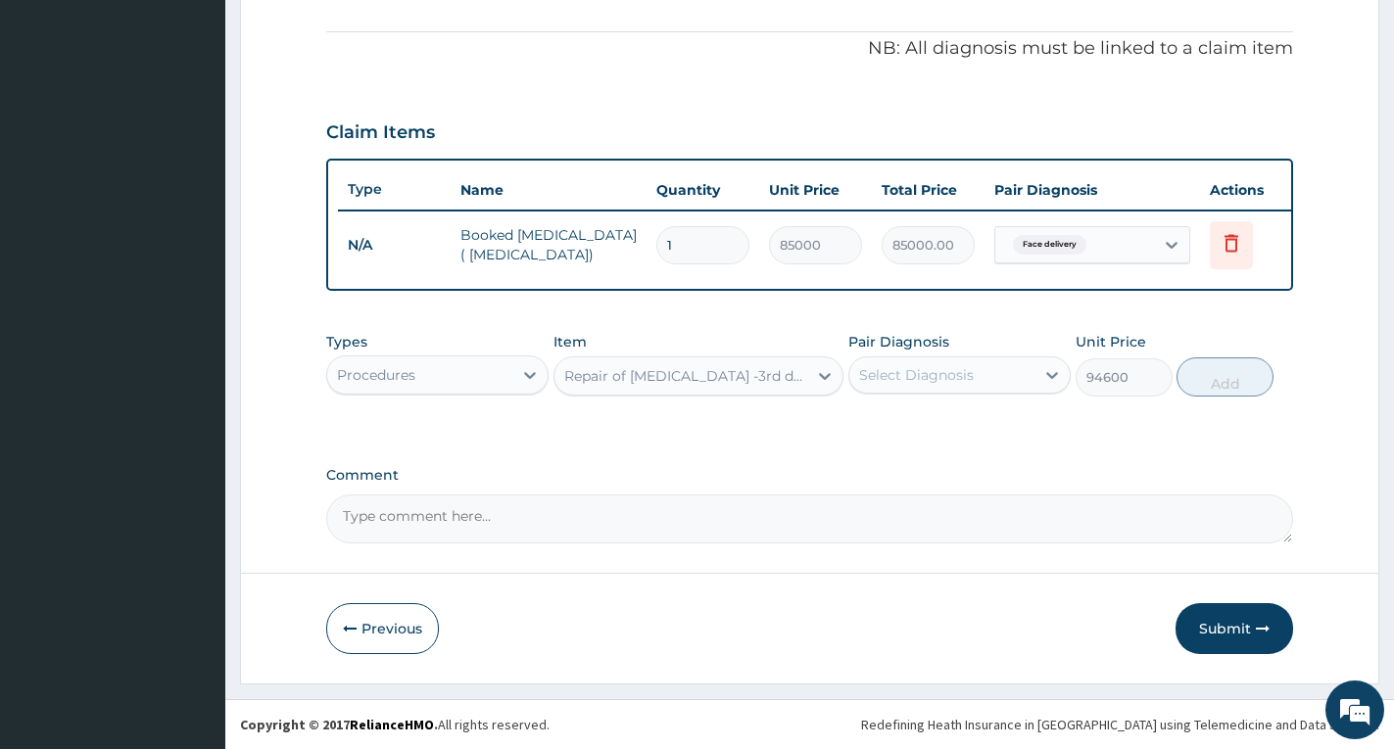
type input "32250"
click at [996, 377] on div "Select Diagnosis" at bounding box center [941, 375] width 185 height 31
click at [989, 420] on div "Face delivery" at bounding box center [959, 426] width 222 height 40
checkbox input "true"
click at [1220, 385] on button "Add" at bounding box center [1225, 377] width 97 height 39
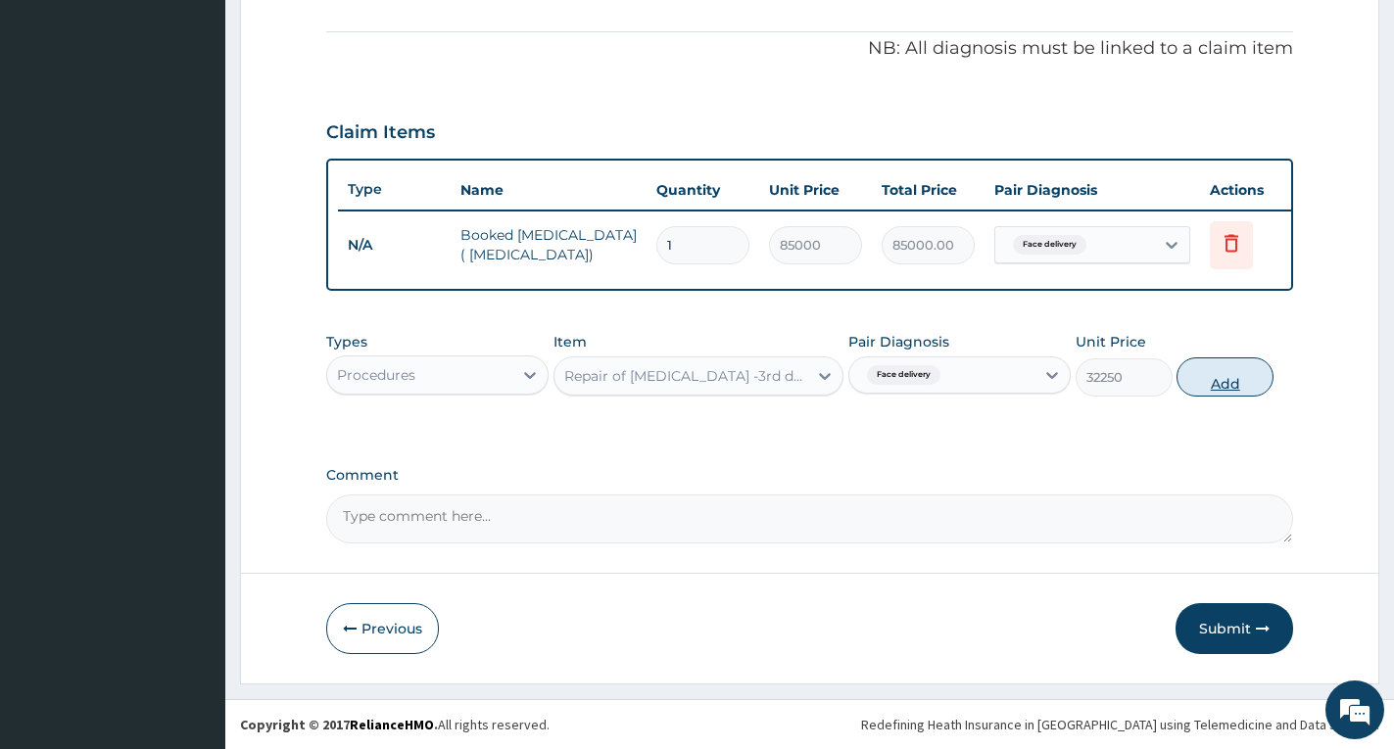
type input "0"
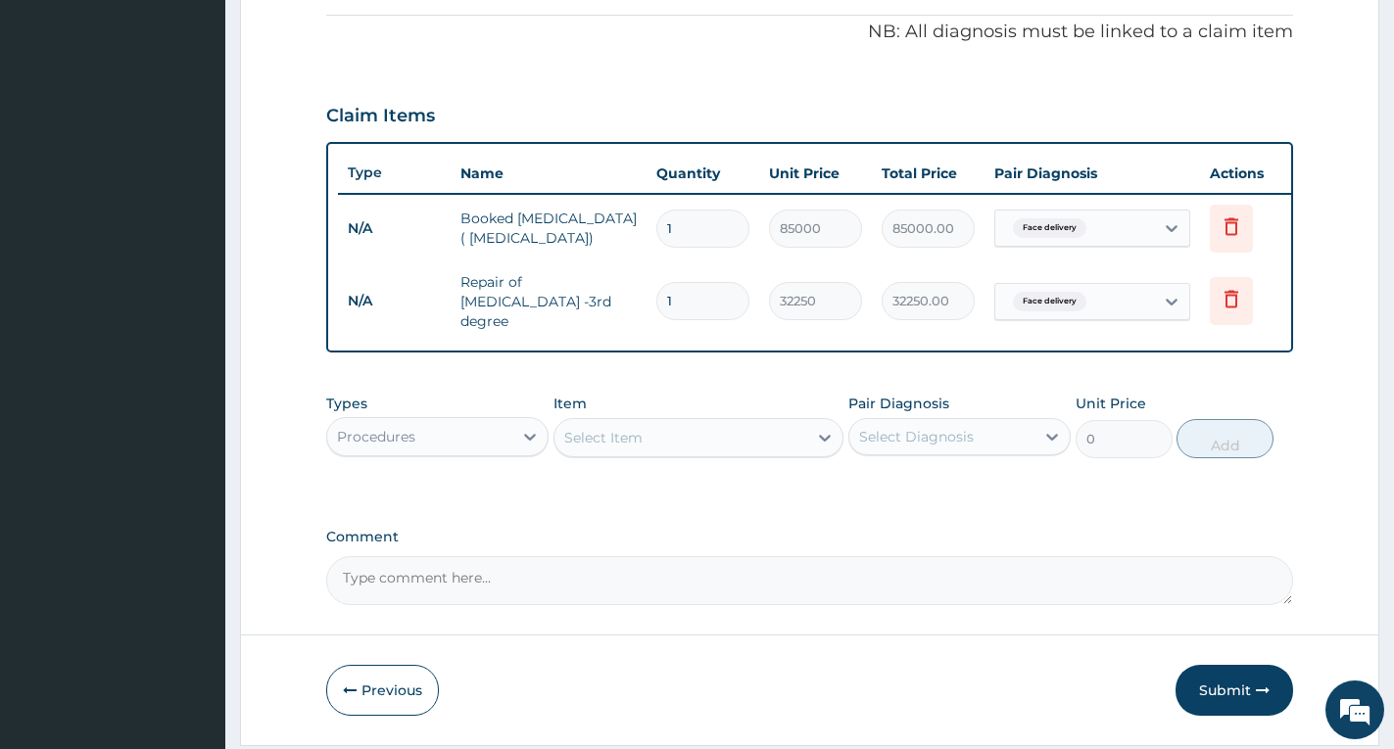
click at [722, 433] on div "Select Item" at bounding box center [681, 437] width 253 height 31
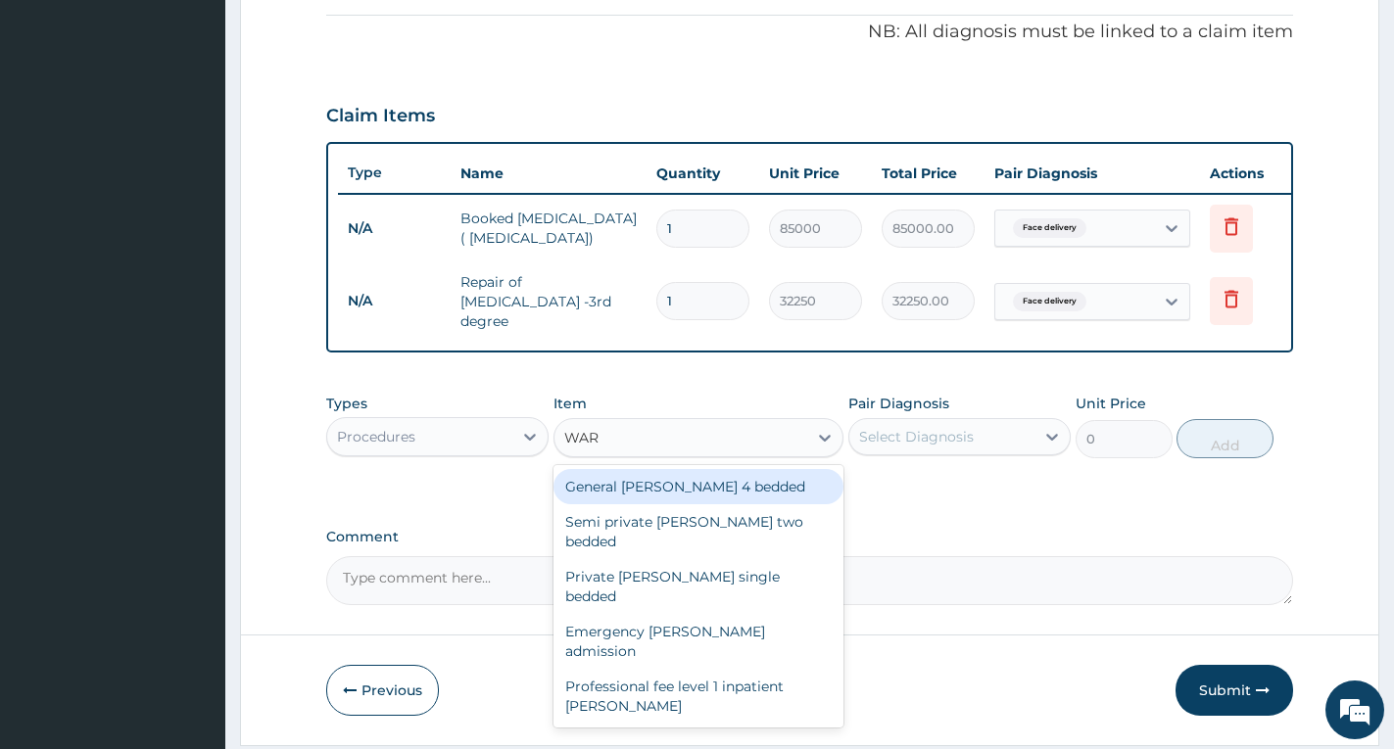
type input "[PERSON_NAME]"
click at [706, 494] on div "General [PERSON_NAME] 4 bedded" at bounding box center [699, 486] width 290 height 35
type input "6987.5"
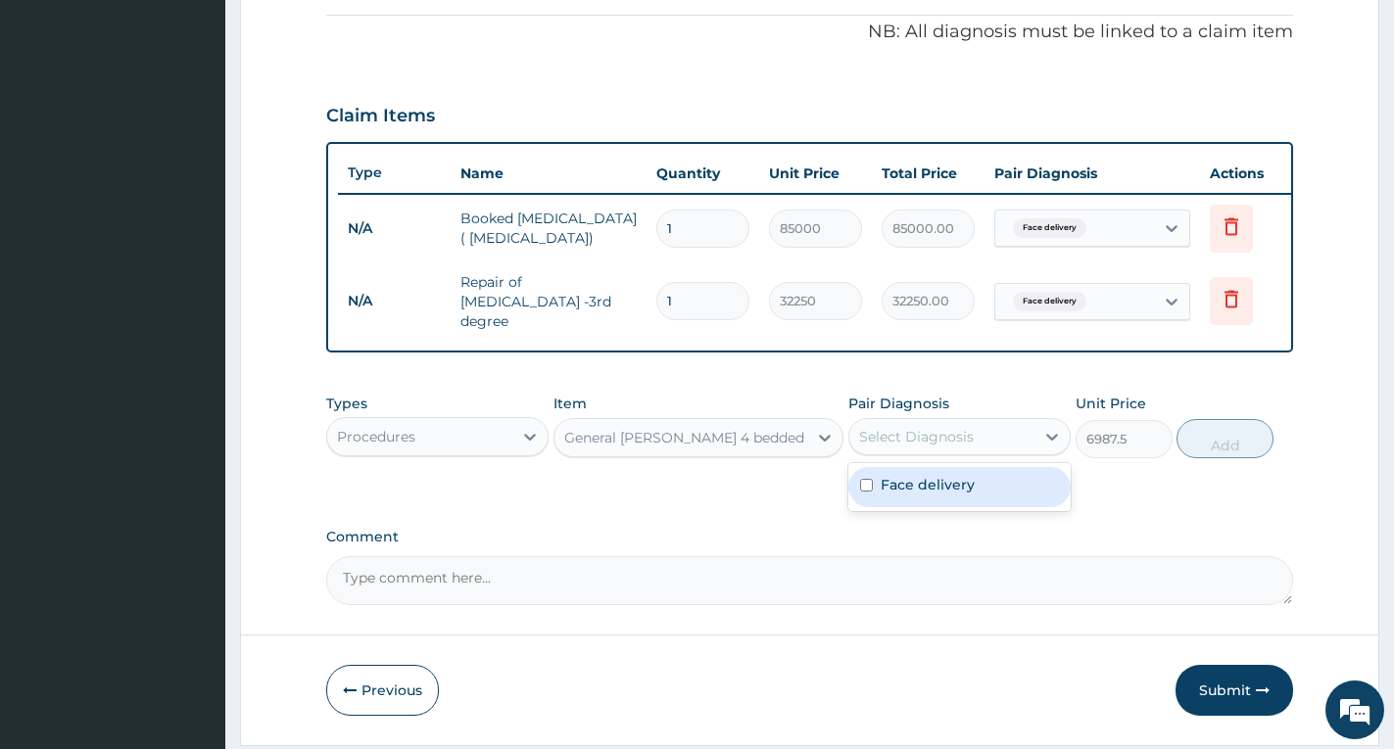
click at [922, 445] on div "Select Diagnosis" at bounding box center [916, 437] width 115 height 20
click at [923, 481] on label "Face delivery" at bounding box center [928, 485] width 94 height 20
checkbox input "true"
click at [1217, 440] on button "Add" at bounding box center [1225, 438] width 97 height 39
type input "0"
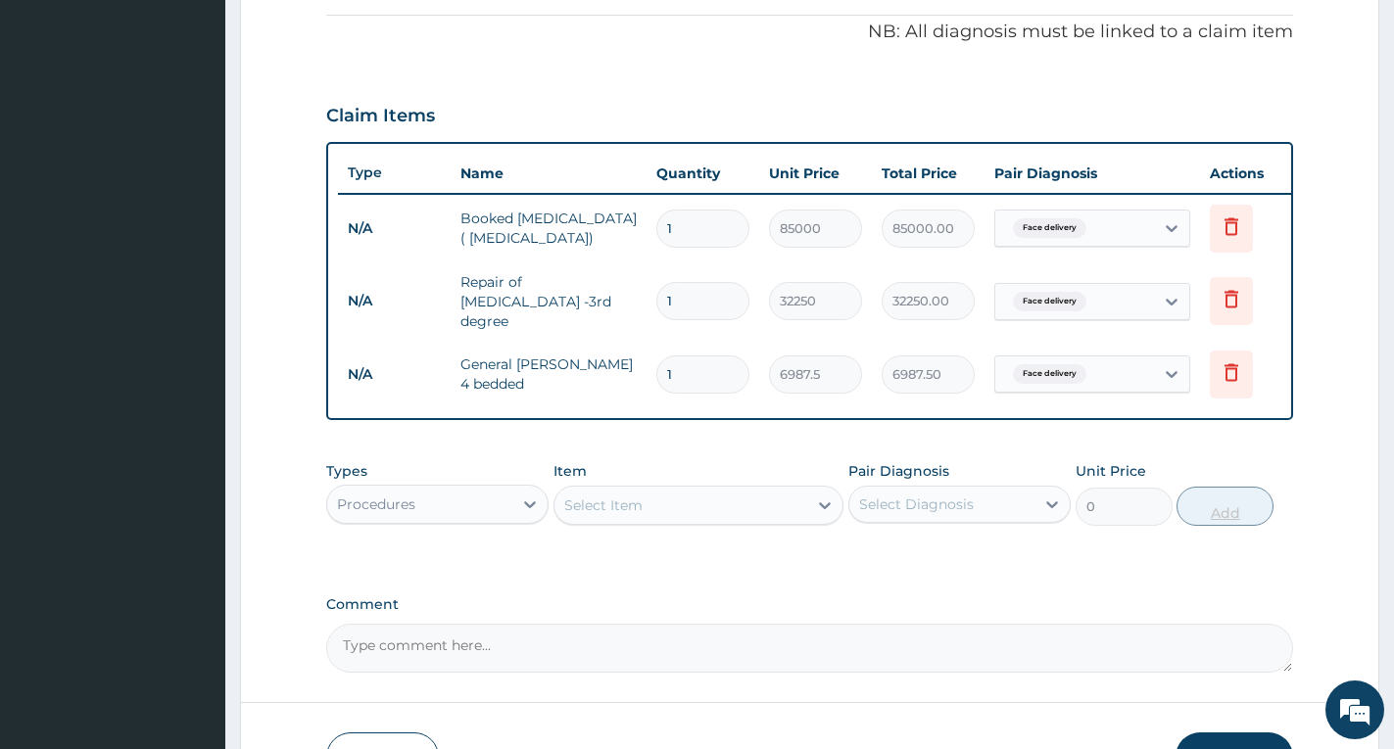
type input "0.00"
type input "2"
type input "13975.00"
type input "2"
click at [664, 516] on div "Select Item" at bounding box center [681, 505] width 253 height 31
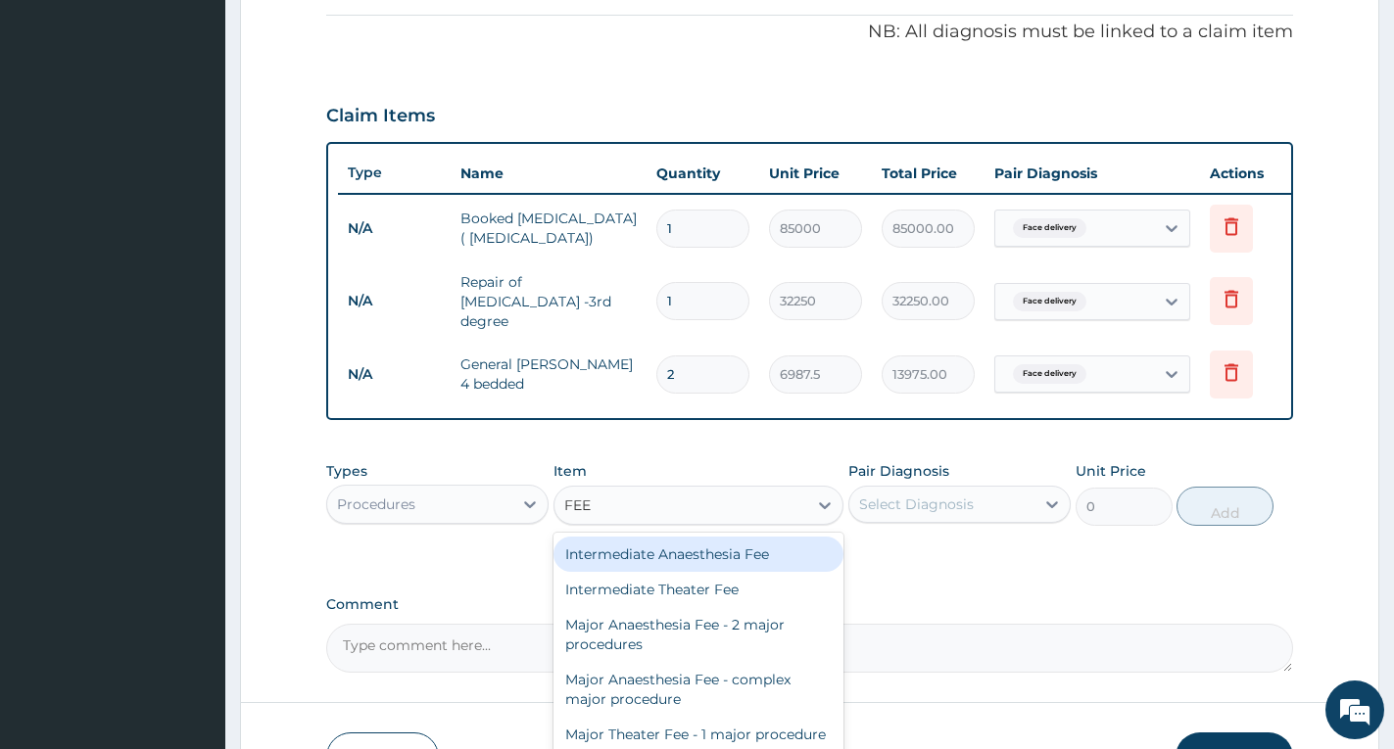
type input "FEED"
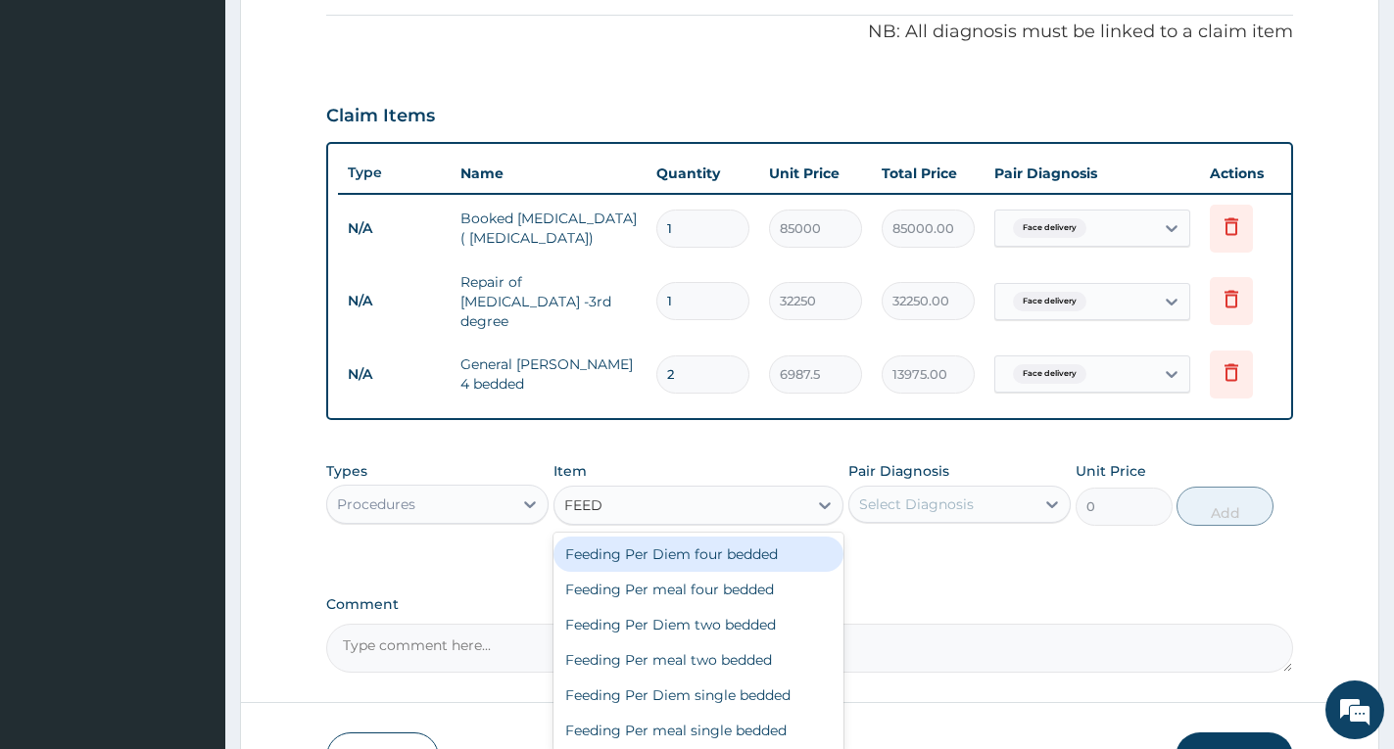
click at [685, 571] on div "Feeding Per Diem four bedded" at bounding box center [699, 554] width 290 height 35
type input "8062.5"
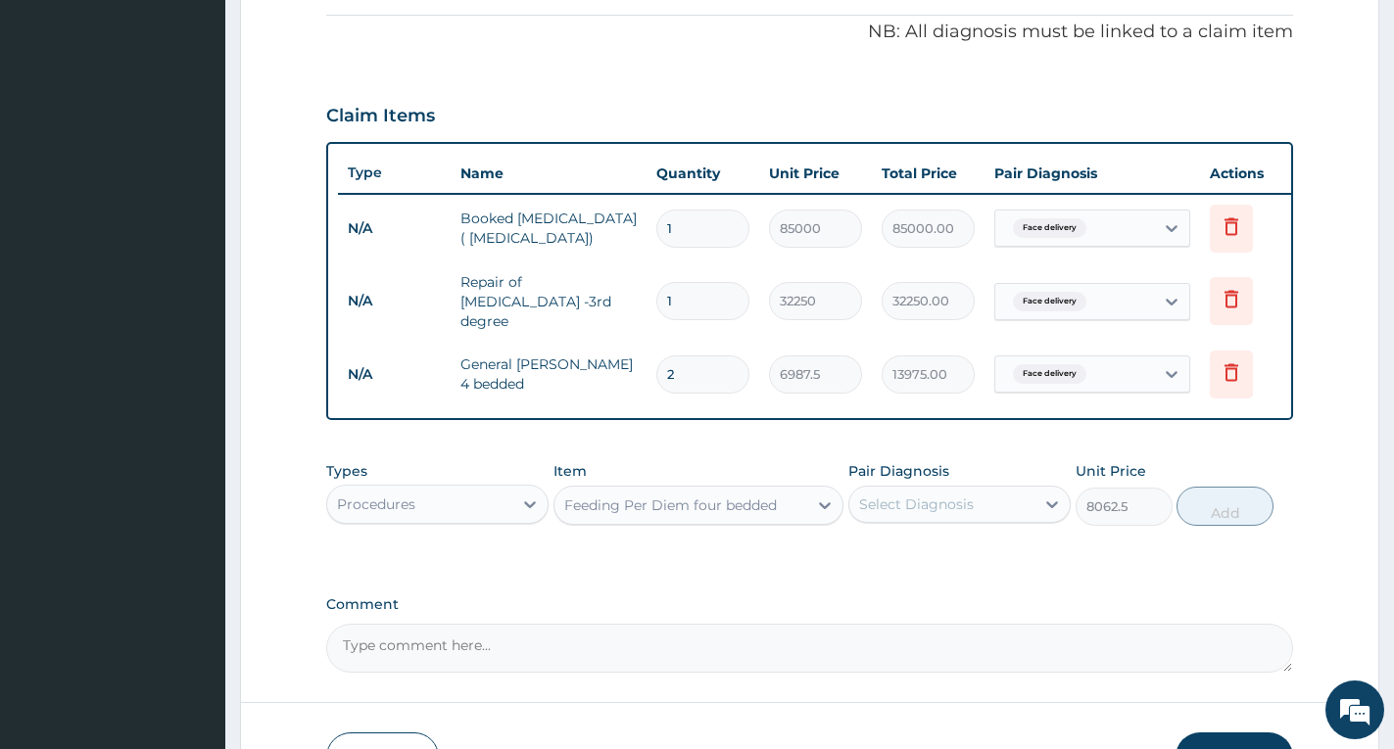
click at [927, 506] on div "Select Diagnosis" at bounding box center [916, 505] width 115 height 20
click at [927, 559] on label "Face delivery" at bounding box center [928, 553] width 94 height 20
checkbox input "true"
click at [1232, 515] on button "Add" at bounding box center [1225, 506] width 97 height 39
type input "0"
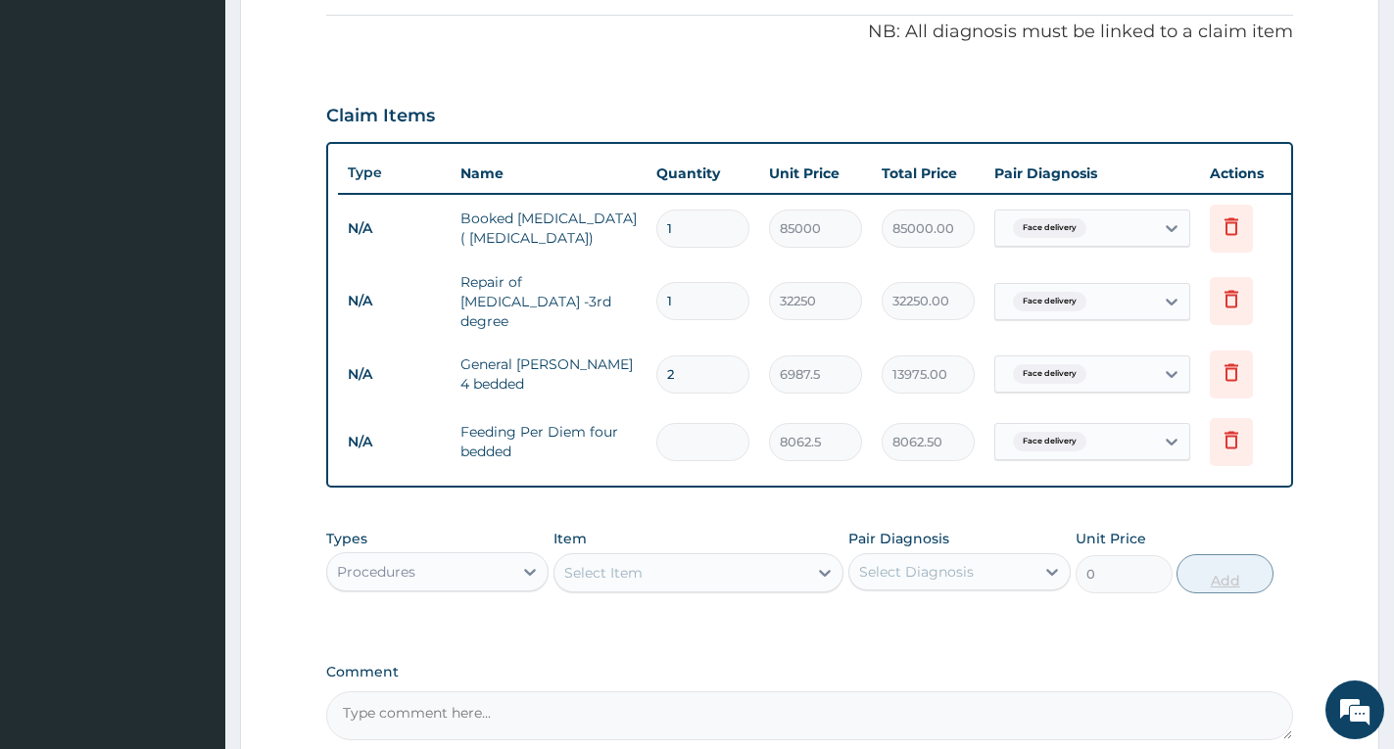
type input "0.00"
type input "2"
type input "16125.00"
type input "2"
click at [744, 589] on div "Select Item" at bounding box center [681, 572] width 253 height 31
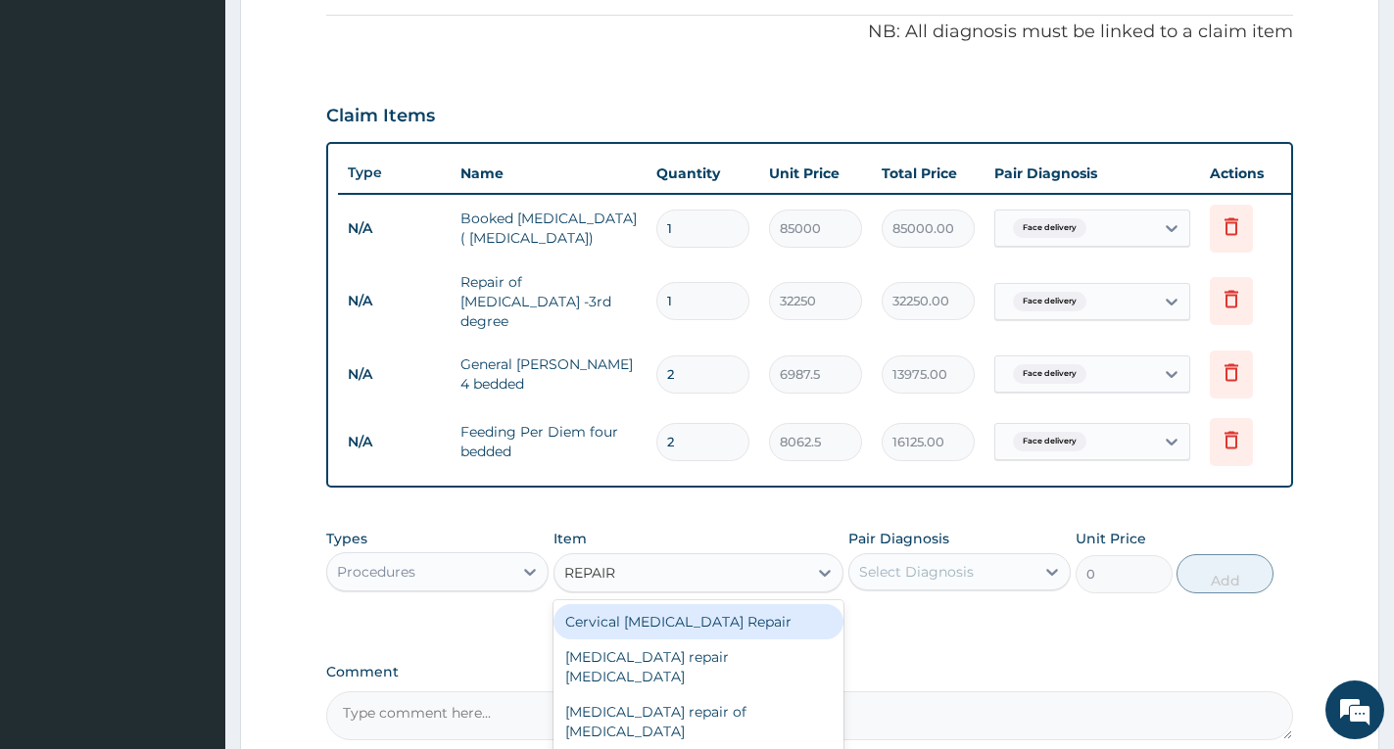
type input "REPAIR"
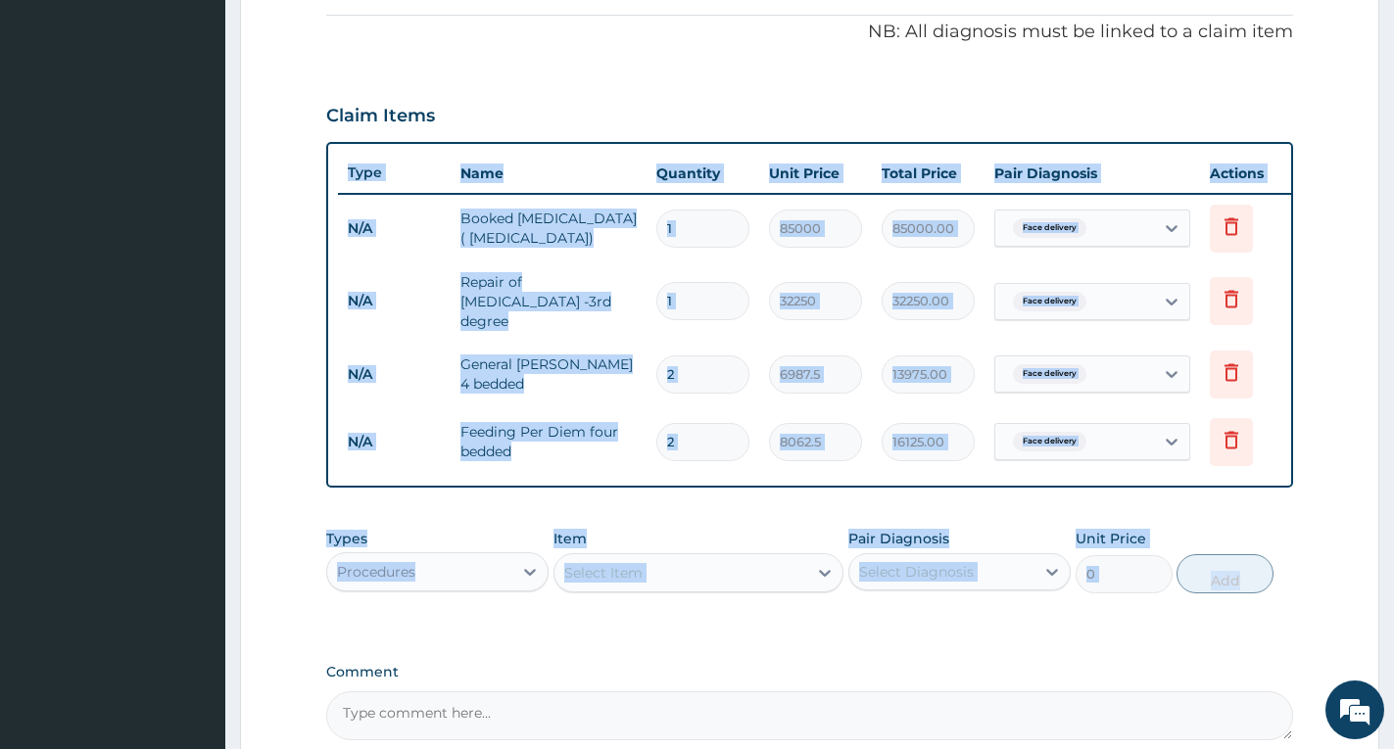
drag, startPoint x: 1391, startPoint y: 452, endPoint x: 1391, endPoint y: 603, distance: 150.9
click at [1391, 603] on section "Step 2 of 2 PA Code / Prescription Code Enter Code(Secondary Care Only) Encount…" at bounding box center [809, 198] width 1169 height 1393
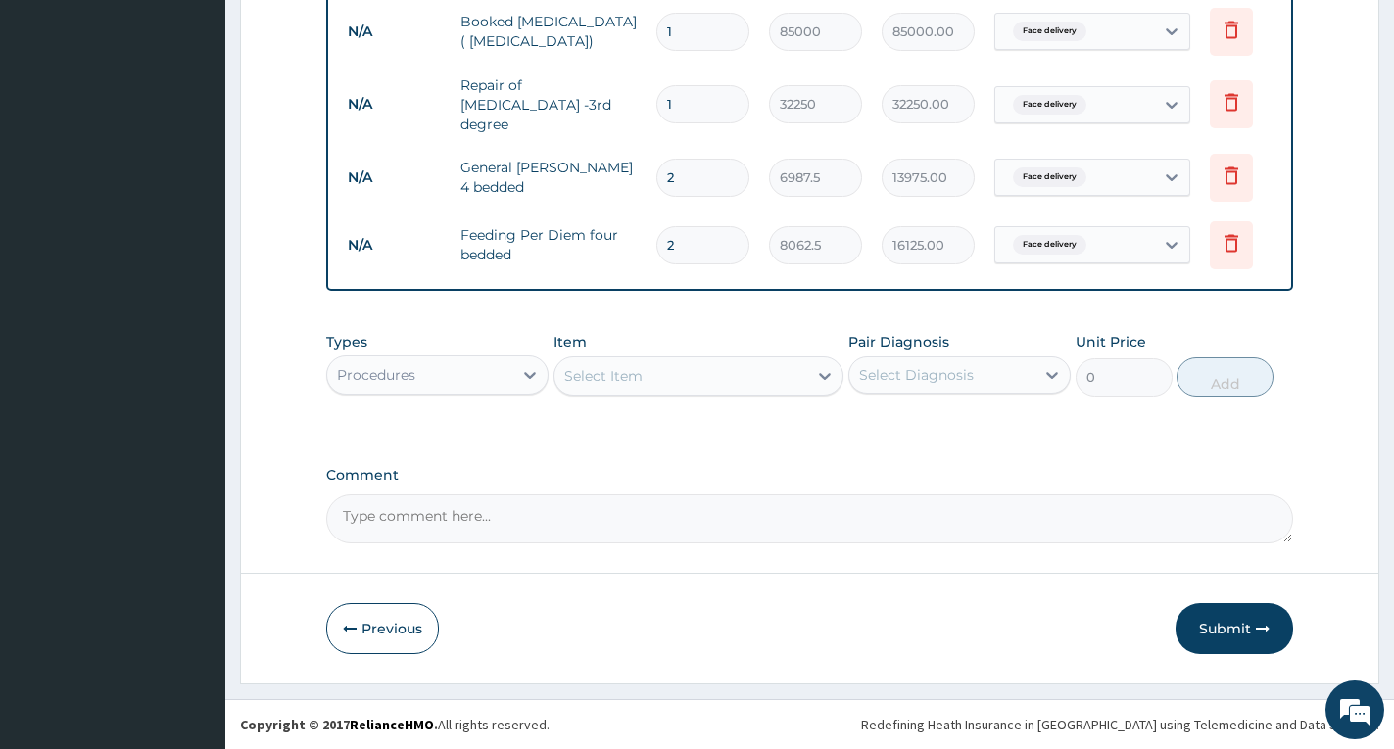
click at [617, 372] on div "Select Item" at bounding box center [603, 376] width 78 height 20
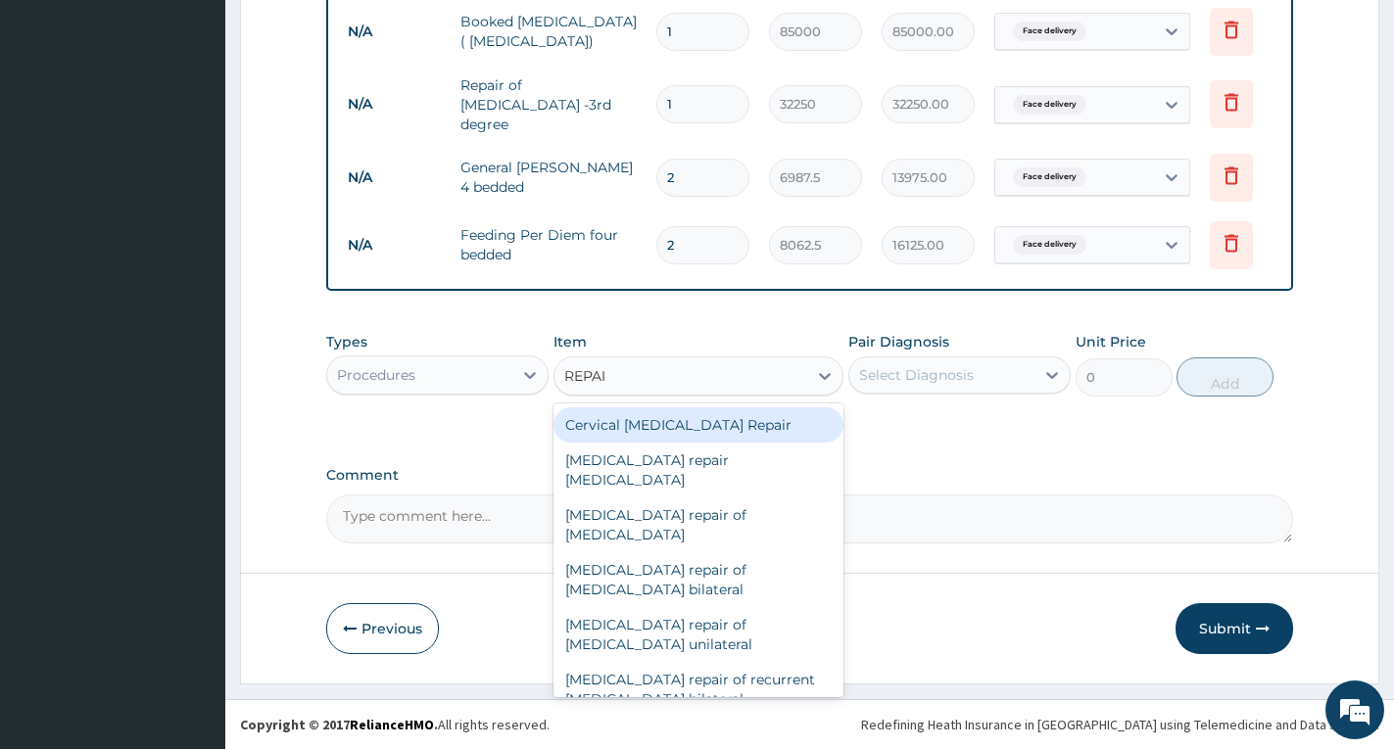
type input "REPAIR"
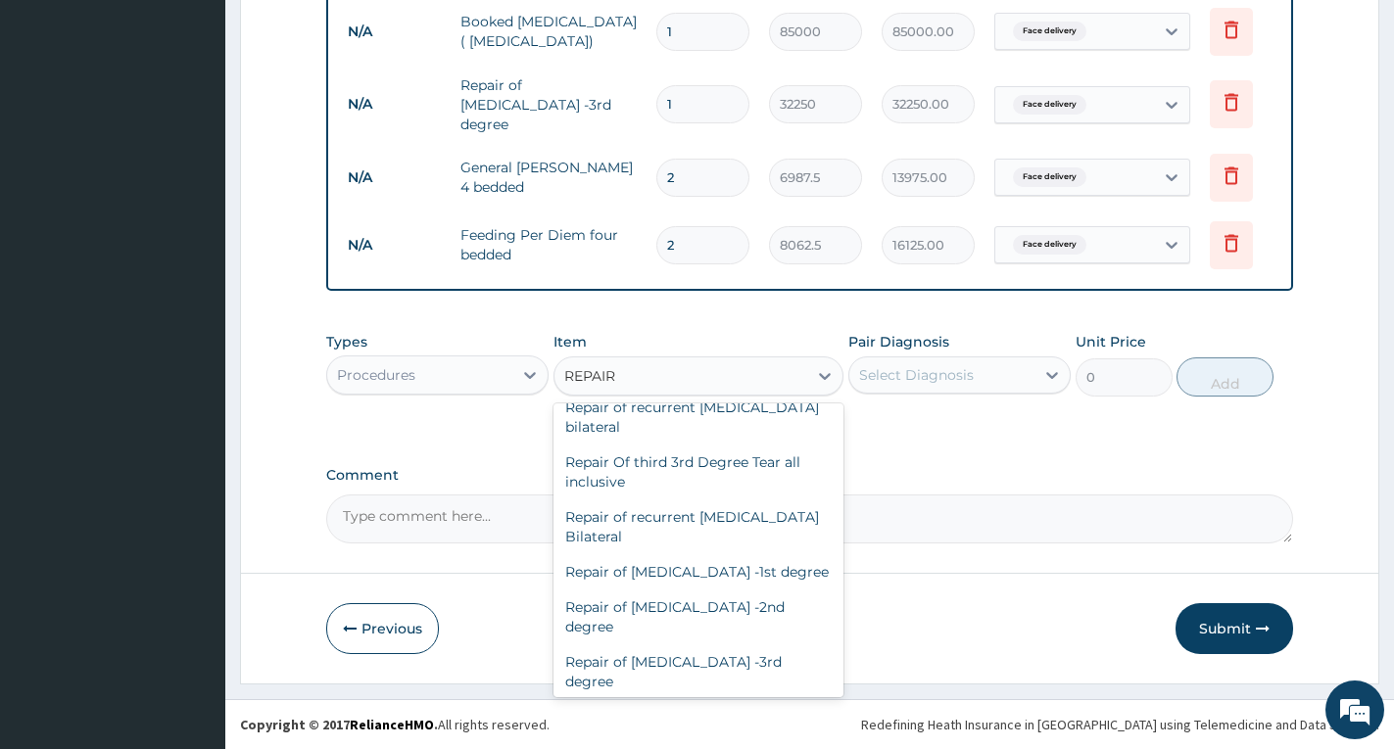
scroll to position [1195, 0]
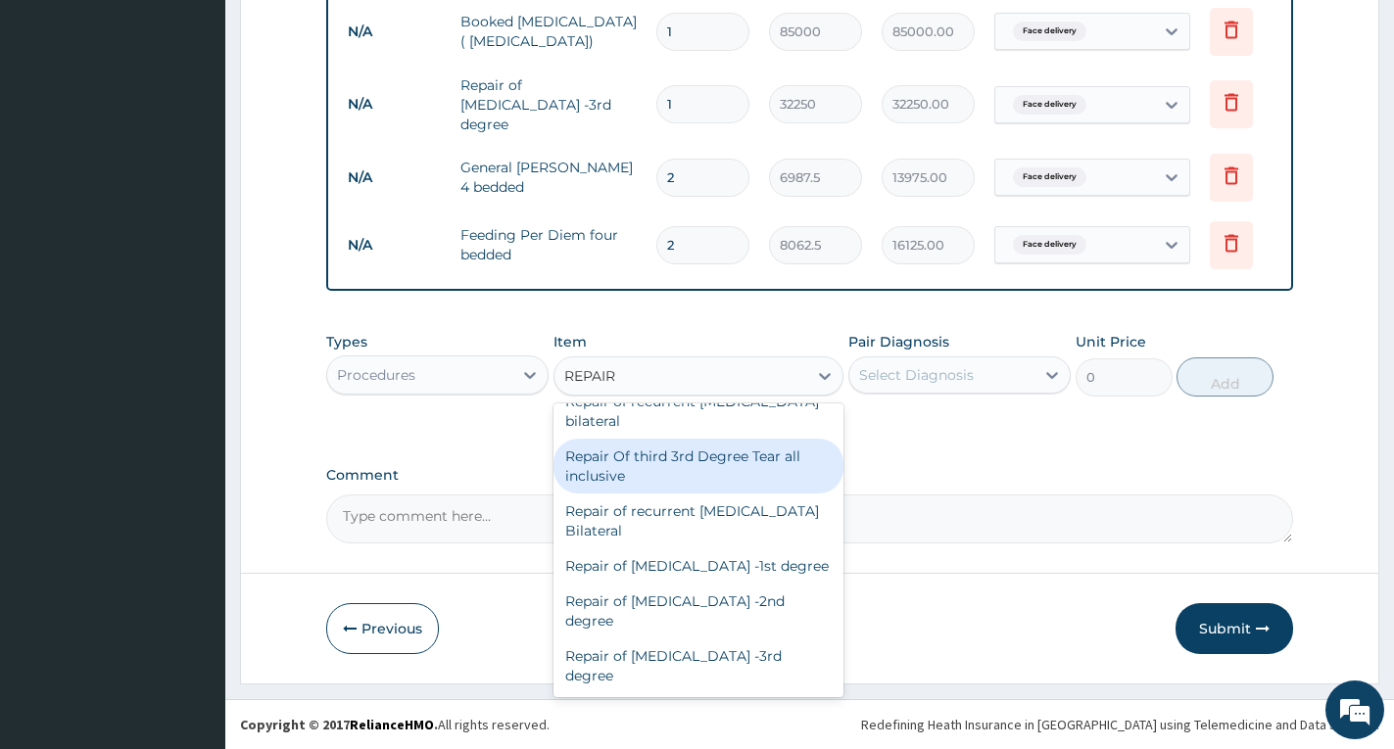
click at [784, 453] on div "Repair Of third 3rd Degree Tear all inclusive" at bounding box center [699, 466] width 290 height 55
type input "94600"
